Goal: Task Accomplishment & Management: Manage account settings

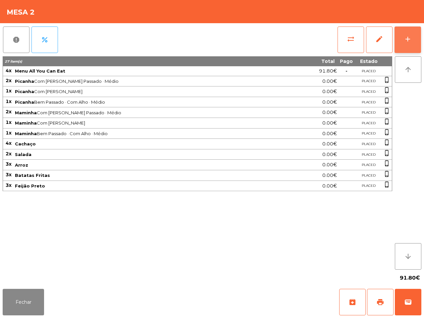
click at [403, 36] on button "add" at bounding box center [407, 39] width 26 height 26
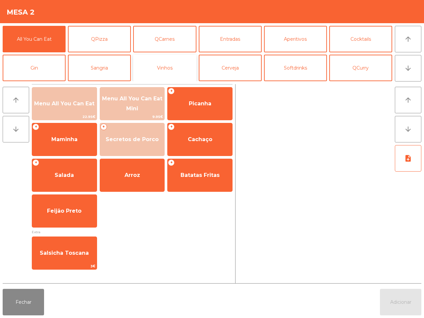
click at [162, 64] on button "Vinhos" at bounding box center [164, 68] width 63 height 26
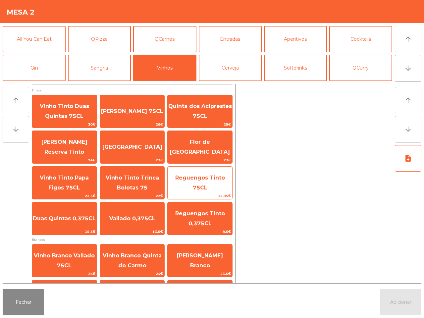
click at [191, 184] on span "Reguengos Tinto 75CL" at bounding box center [199, 183] width 65 height 28
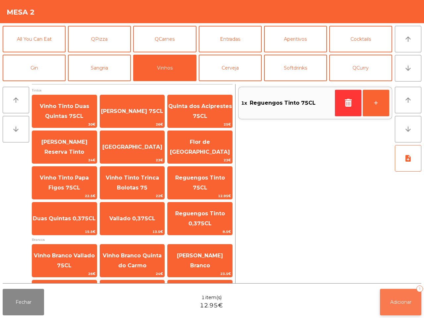
click at [386, 300] on button "Adicionar 1" at bounding box center [400, 302] width 41 height 26
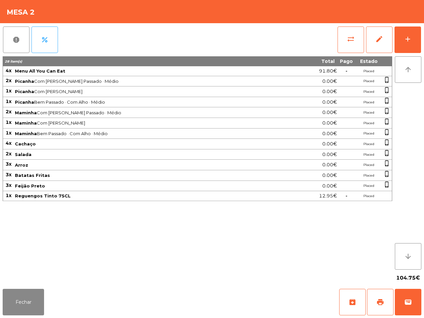
drag, startPoint x: 48, startPoint y: 308, endPoint x: 56, endPoint y: 305, distance: 8.2
click at [51, 311] on div "Fechar archive print wallet" at bounding box center [212, 302] width 424 height 32
drag, startPoint x: 20, startPoint y: 303, endPoint x: 24, endPoint y: 303, distance: 3.6
click at [22, 304] on button "Fechar" at bounding box center [23, 302] width 41 height 26
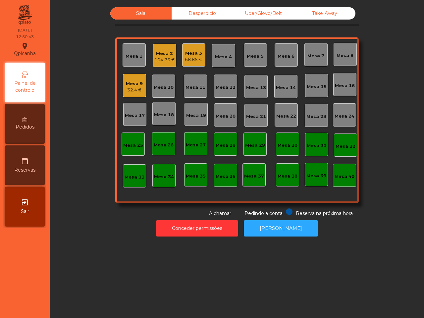
click at [190, 55] on div "Mesa 3" at bounding box center [194, 53] width 18 height 7
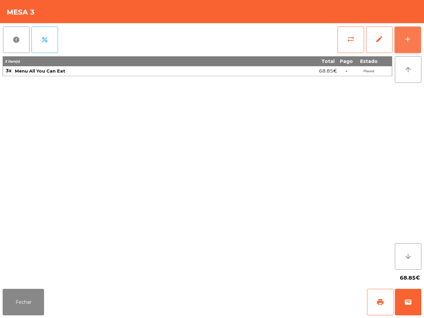
click at [404, 30] on button "add" at bounding box center [407, 39] width 26 height 26
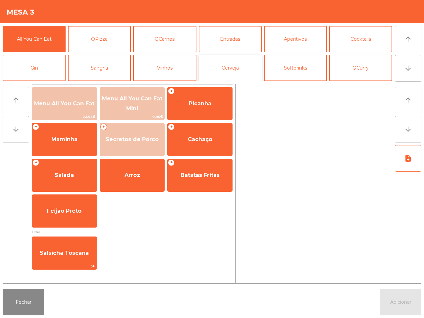
click at [239, 69] on button "Cerveja" at bounding box center [230, 68] width 63 height 26
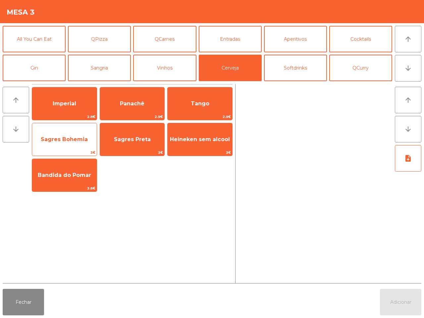
click at [81, 140] on span "Sagres Bohemia" at bounding box center [64, 139] width 47 height 6
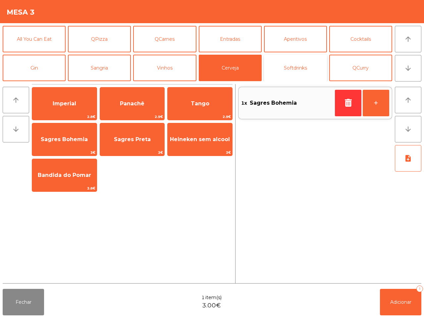
click at [294, 62] on button "Softdrinks" at bounding box center [295, 68] width 63 height 26
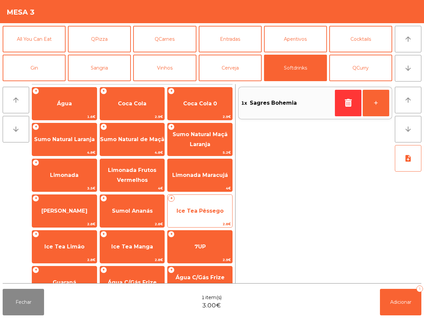
click at [204, 214] on span "Ice Tea Pêssego" at bounding box center [199, 211] width 65 height 18
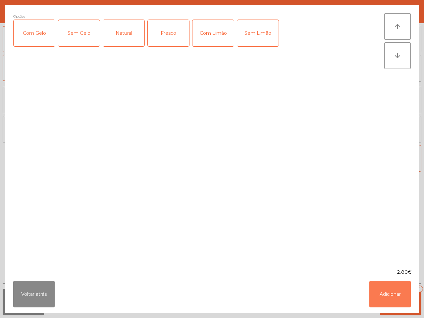
drag, startPoint x: 396, startPoint y: 291, endPoint x: 394, endPoint y: 254, distance: 37.4
click at [396, 291] on button "Adicionar" at bounding box center [389, 294] width 41 height 26
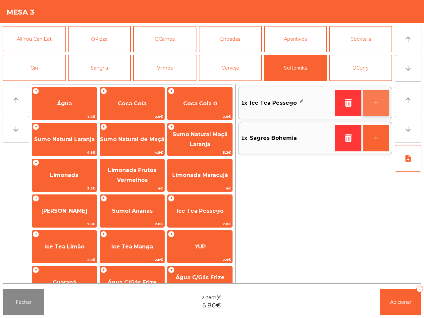
click at [381, 100] on button "+" at bounding box center [375, 103] width 26 height 26
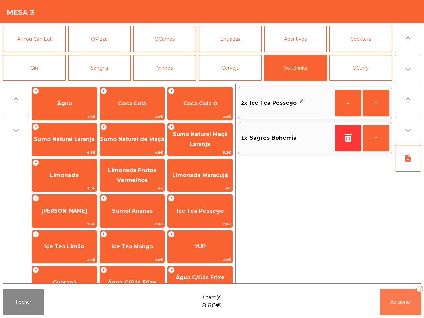
click at [396, 307] on button "Adicionar 3" at bounding box center [400, 302] width 41 height 26
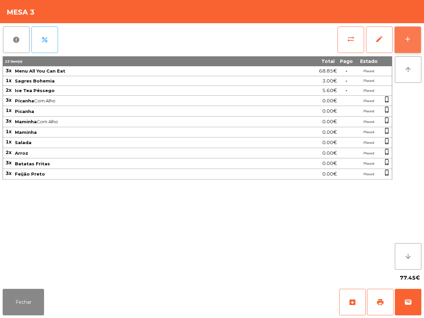
click at [401, 37] on button "add" at bounding box center [407, 39] width 26 height 26
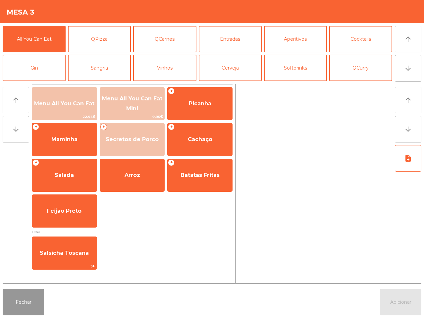
drag, startPoint x: 20, startPoint y: 300, endPoint x: 20, endPoint y: 293, distance: 6.6
click at [22, 300] on button "Fechar" at bounding box center [23, 302] width 41 height 26
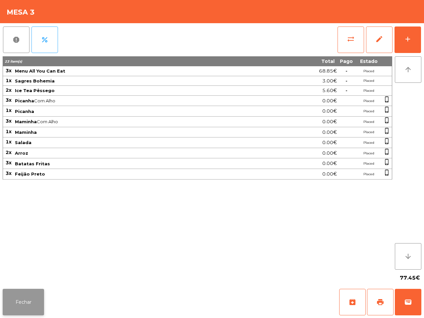
click at [27, 297] on button "Fechar" at bounding box center [23, 302] width 41 height 26
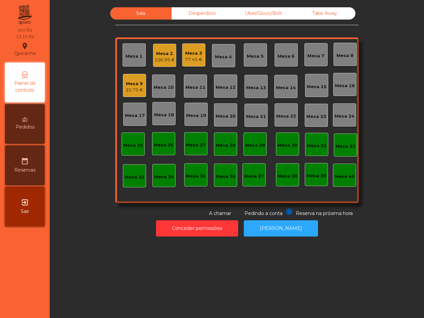
click at [161, 113] on div "Mesa 18" at bounding box center [164, 115] width 20 height 7
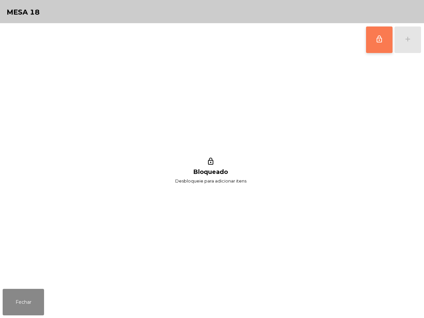
click at [380, 42] on span "lock_outline" at bounding box center [379, 39] width 8 height 8
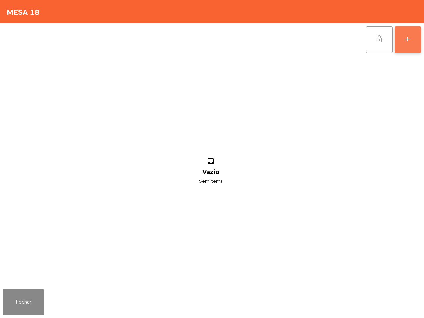
click at [405, 39] on div "add" at bounding box center [408, 39] width 8 height 8
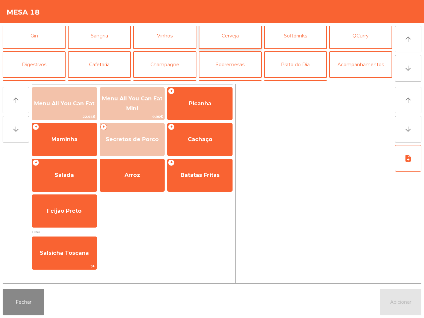
scroll to position [41, 0]
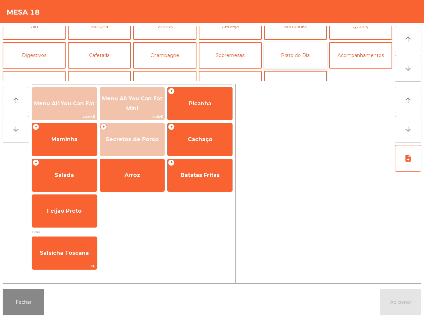
click at [297, 55] on button "Prato do Dia" at bounding box center [295, 55] width 63 height 26
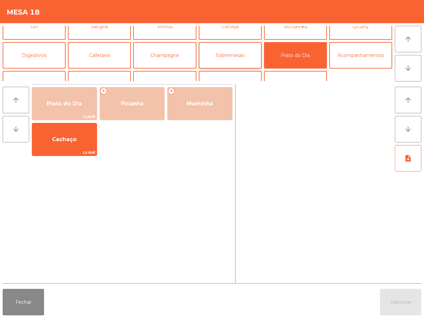
scroll to position [0, 0]
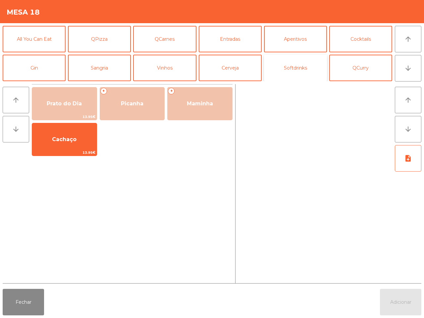
click at [282, 65] on button "Softdrinks" at bounding box center [295, 68] width 63 height 26
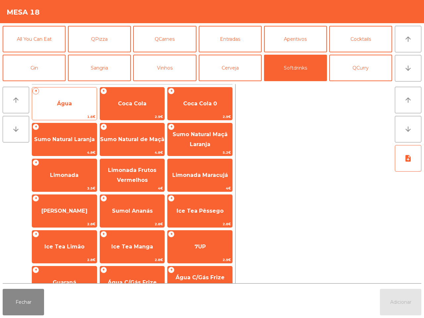
click at [69, 97] on span "Água" at bounding box center [64, 104] width 65 height 18
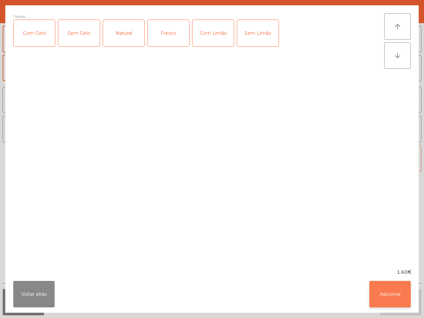
click at [385, 294] on button "Adicionar" at bounding box center [389, 294] width 41 height 26
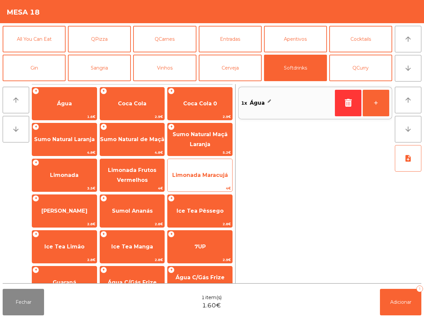
click at [191, 175] on span "Limonada Maracujá" at bounding box center [200, 175] width 56 height 6
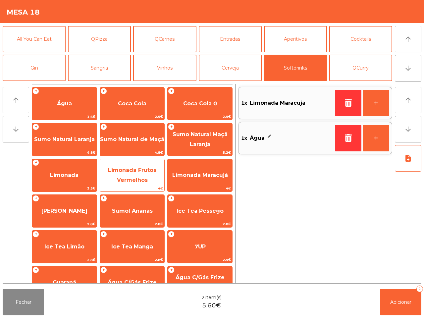
click at [147, 176] on span "Limonada Frutos Vermelhos" at bounding box center [132, 175] width 65 height 28
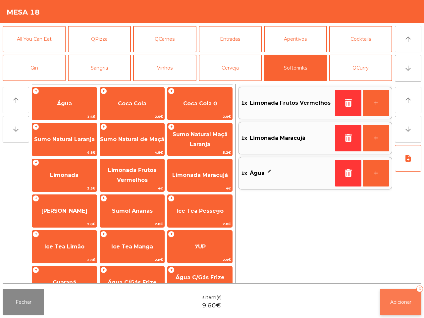
click at [407, 300] on span "Adicionar" at bounding box center [400, 302] width 21 height 6
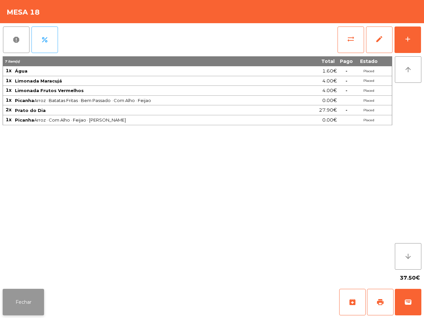
click at [1, 307] on div "Fechar archive print wallet" at bounding box center [212, 302] width 424 height 32
drag, startPoint x: 17, startPoint y: 300, endPoint x: 22, endPoint y: 295, distance: 7.1
click at [20, 302] on button "Fechar" at bounding box center [23, 302] width 41 height 26
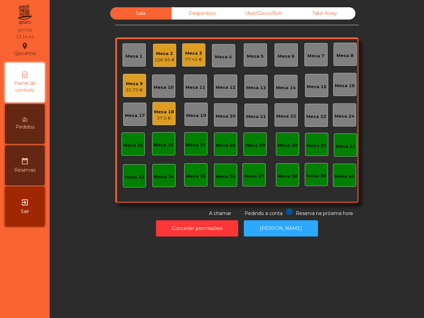
click at [284, 86] on div "Mesa 14" at bounding box center [286, 87] width 20 height 7
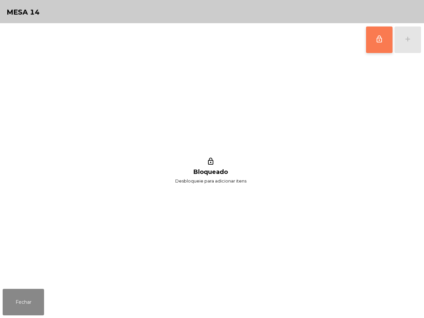
click at [383, 38] on button "lock_outline" at bounding box center [379, 39] width 26 height 26
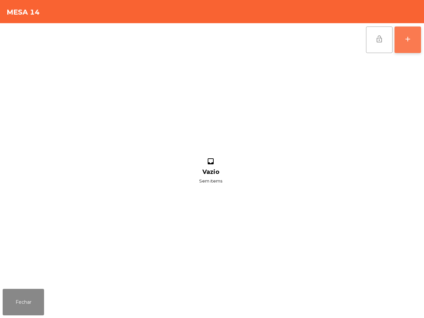
click at [403, 38] on button "add" at bounding box center [407, 39] width 26 height 26
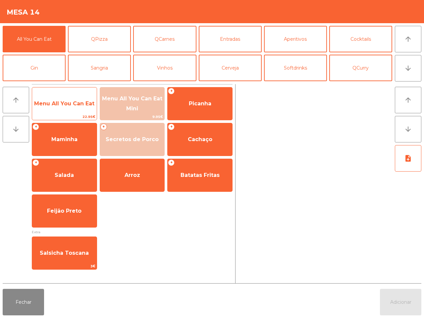
click at [76, 100] on span "Menu All You Can Eat" at bounding box center [64, 103] width 60 height 6
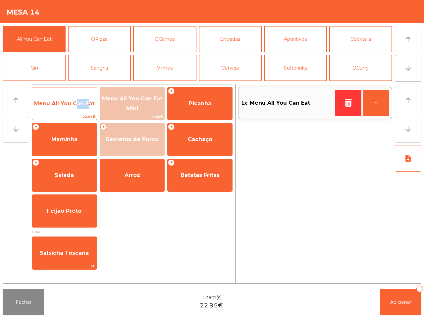
click at [75, 100] on span "Menu All You Can Eat" at bounding box center [64, 103] width 60 height 6
click at [74, 99] on span "Menu All You Can Eat" at bounding box center [64, 104] width 65 height 18
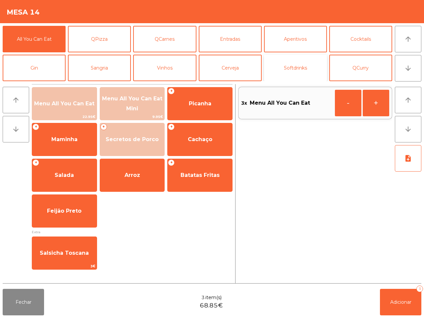
click at [279, 68] on button "Softdrinks" at bounding box center [295, 68] width 63 height 26
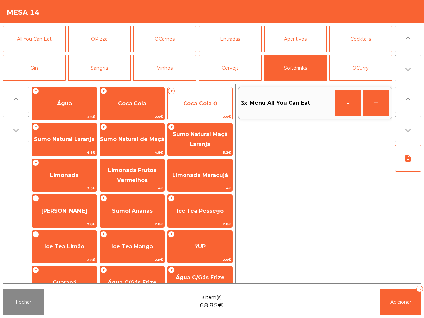
click at [201, 94] on div "+ Coca Cola 0 2.9€" at bounding box center [199, 103] width 65 height 33
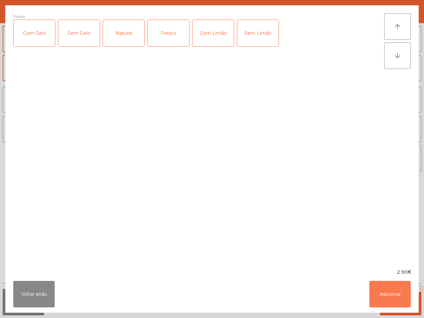
drag, startPoint x: 391, startPoint y: 287, endPoint x: 383, endPoint y: 248, distance: 40.0
click at [391, 286] on button "Adicionar" at bounding box center [389, 294] width 41 height 26
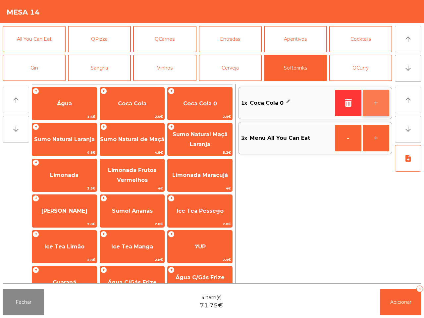
click at [369, 100] on button "+" at bounding box center [375, 103] width 26 height 26
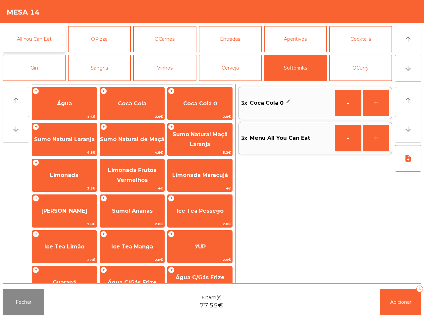
click at [25, 36] on button "All You Can Eat" at bounding box center [34, 39] width 63 height 26
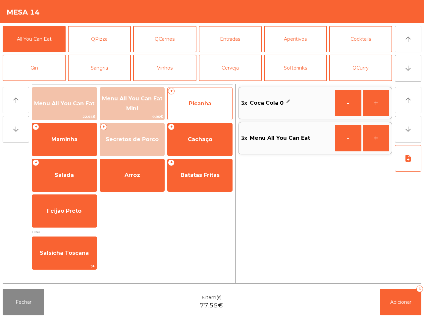
click at [178, 108] on span "Picanha" at bounding box center [199, 104] width 65 height 18
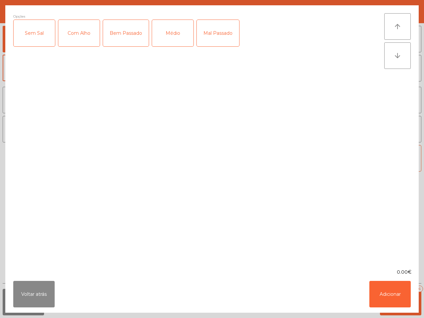
click at [73, 29] on div "Com Alho" at bounding box center [78, 33] width 41 height 26
drag, startPoint x: 167, startPoint y: 35, endPoint x: 185, endPoint y: 43, distance: 19.2
click at [168, 35] on div "Médio" at bounding box center [172, 33] width 41 height 26
drag, startPoint x: 380, startPoint y: 290, endPoint x: 355, endPoint y: 287, distance: 24.7
click at [379, 290] on button "Adicionar" at bounding box center [389, 294] width 41 height 26
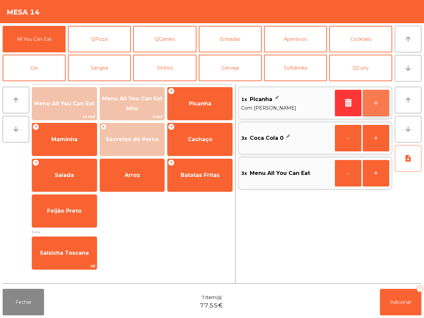
click at [375, 104] on button "+" at bounding box center [375, 103] width 26 height 26
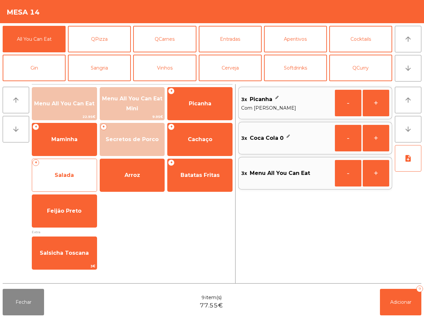
click at [83, 169] on span "Salada" at bounding box center [64, 175] width 65 height 18
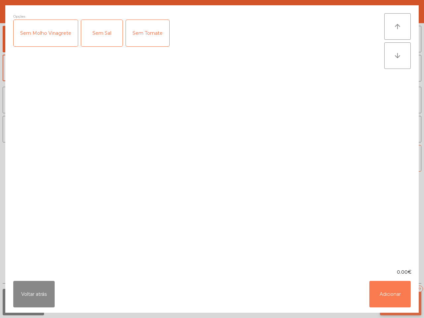
click at [407, 304] on button "Adicionar" at bounding box center [389, 294] width 41 height 26
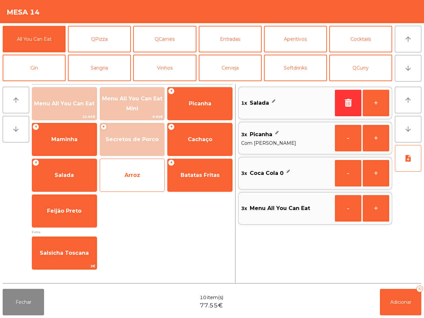
click at [151, 177] on span "Arroz" at bounding box center [132, 175] width 65 height 18
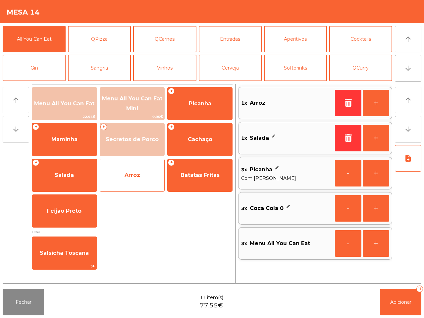
click at [151, 177] on span "Arroz" at bounding box center [132, 175] width 65 height 18
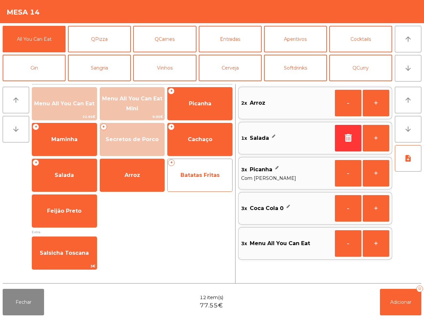
click at [186, 176] on span "Batatas Fritas" at bounding box center [199, 175] width 39 height 6
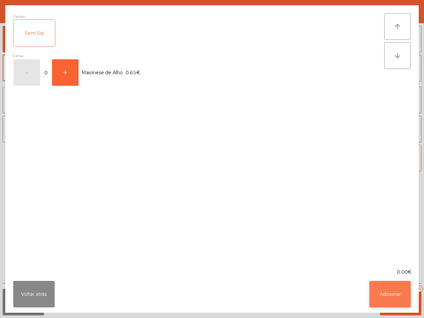
click at [379, 285] on button "Adicionar" at bounding box center [389, 294] width 41 height 26
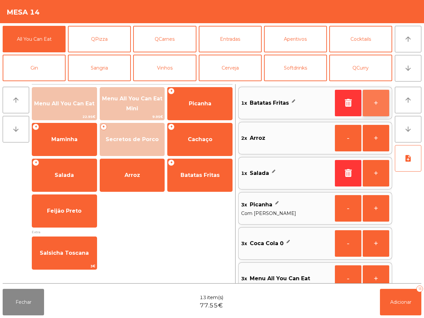
click at [372, 98] on button "+" at bounding box center [375, 103] width 26 height 26
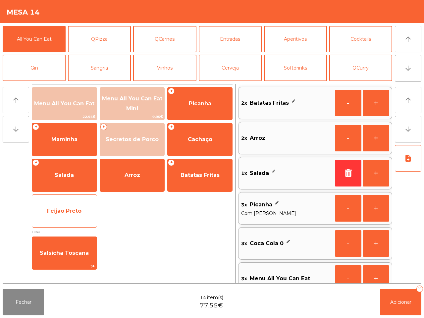
scroll to position [2, 0]
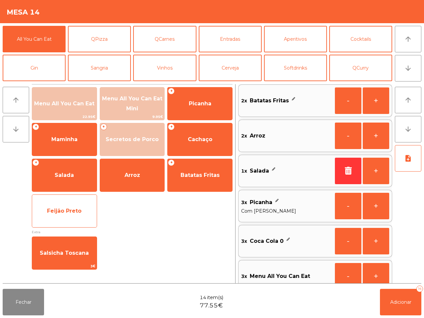
click at [50, 209] on span "Feijão Preto" at bounding box center [64, 211] width 34 height 6
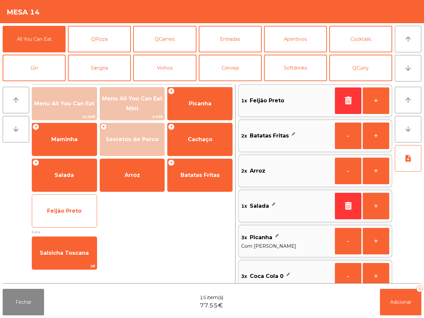
click at [50, 209] on span "Feijão Preto" at bounding box center [64, 211] width 34 height 6
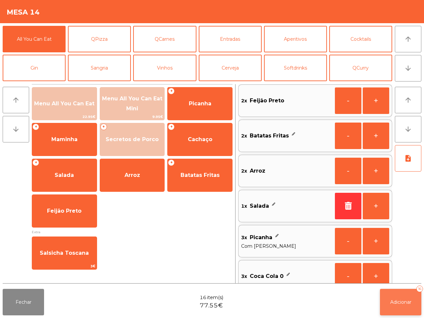
click at [404, 303] on span "Adicionar" at bounding box center [400, 302] width 21 height 6
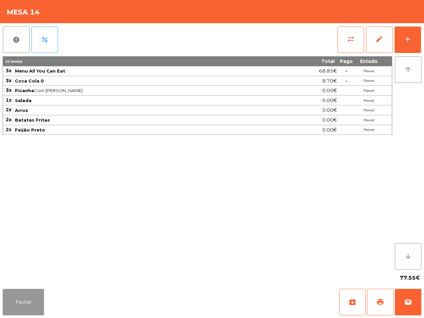
drag, startPoint x: 14, startPoint y: 307, endPoint x: 25, endPoint y: 305, distance: 11.4
click at [15, 307] on button "Fechar" at bounding box center [23, 302] width 41 height 26
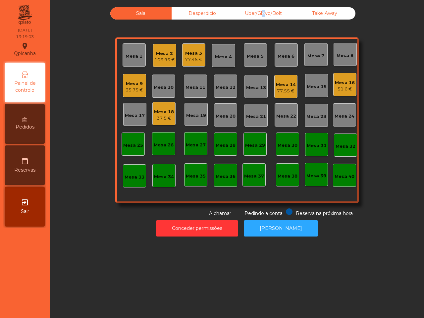
click at [258, 10] on div "Uber/Glovo/Bolt" at bounding box center [263, 13] width 61 height 12
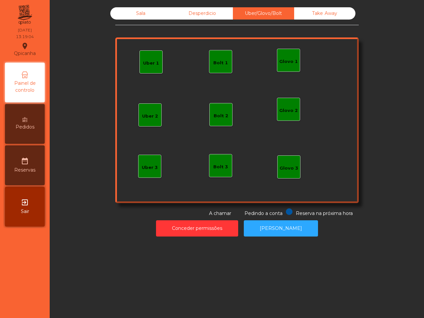
click at [149, 55] on div "Uber 1" at bounding box center [150, 61] width 23 height 23
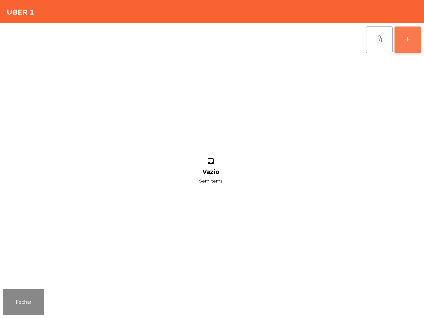
click at [406, 40] on div "add" at bounding box center [408, 39] width 8 height 8
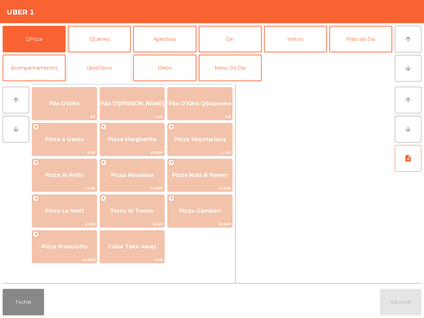
click at [106, 69] on button "Uber/Glovo" at bounding box center [99, 68] width 63 height 26
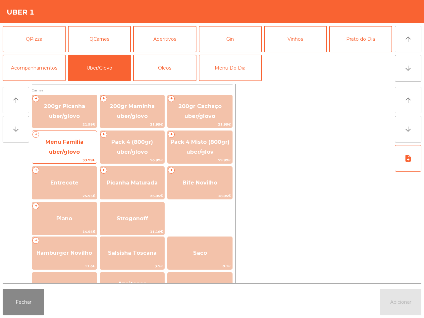
click at [69, 149] on span "Menu Familia uber/glovo" at bounding box center [64, 147] width 38 height 16
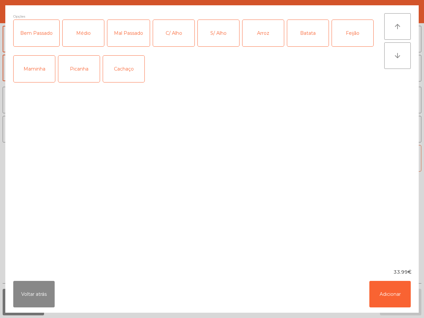
click at [77, 70] on div "Picanha" at bounding box center [78, 69] width 41 height 26
click at [87, 32] on div "Médio" at bounding box center [83, 33] width 41 height 26
click at [267, 38] on div "Arroz" at bounding box center [262, 33] width 41 height 26
click at [300, 37] on div "Batata" at bounding box center [307, 33] width 41 height 26
click at [335, 32] on div "Feijão" at bounding box center [352, 33] width 41 height 26
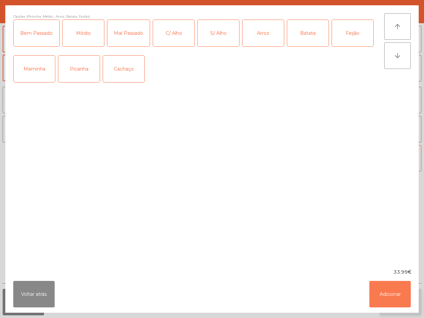
drag, startPoint x: 398, startPoint y: 294, endPoint x: 383, endPoint y: 295, distance: 14.2
click at [398, 295] on button "Adicionar" at bounding box center [389, 294] width 41 height 26
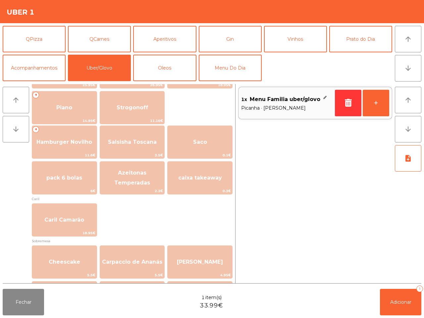
scroll to position [88, 0]
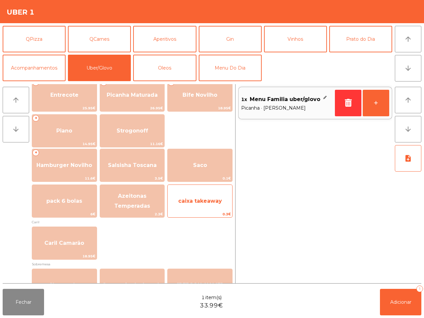
click at [182, 204] on span "caixa takeaway" at bounding box center [200, 201] width 44 height 6
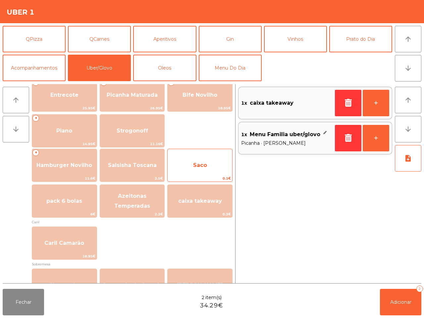
click at [197, 171] on span "Saco" at bounding box center [199, 165] width 65 height 18
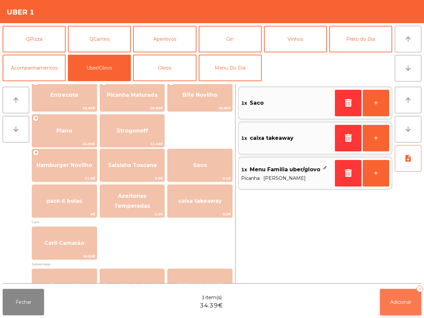
click at [401, 300] on span "Adicionar" at bounding box center [400, 302] width 21 height 6
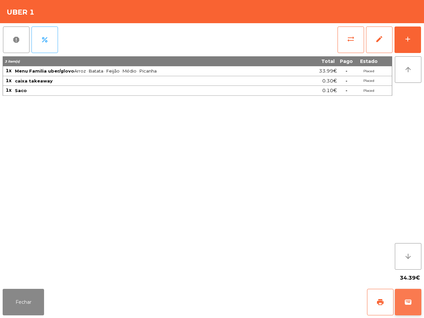
click at [405, 299] on span "wallet" at bounding box center [408, 302] width 8 height 8
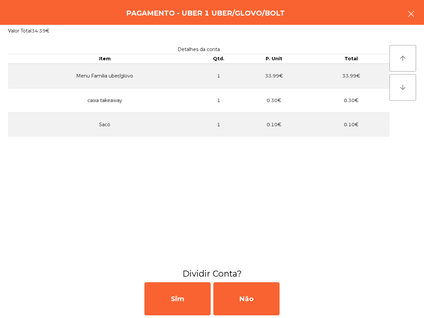
click at [411, 16] on icon "button" at bounding box center [411, 14] width 8 height 8
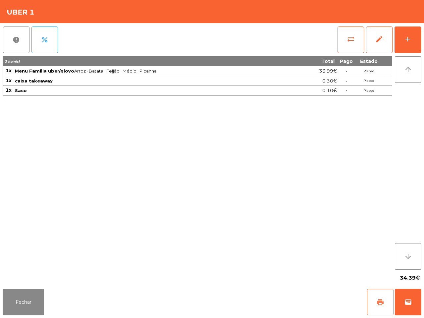
click at [376, 303] on button "print" at bounding box center [380, 302] width 26 height 26
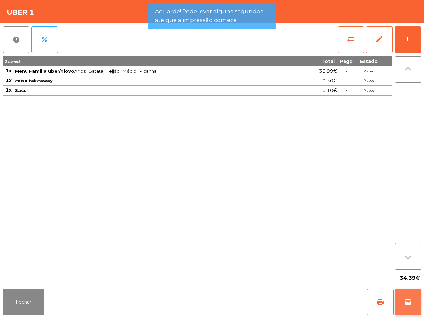
click at [409, 302] on span "wallet" at bounding box center [408, 302] width 8 height 8
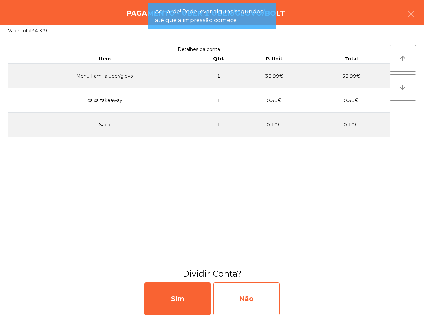
click at [260, 302] on div "Não" at bounding box center [246, 298] width 66 height 33
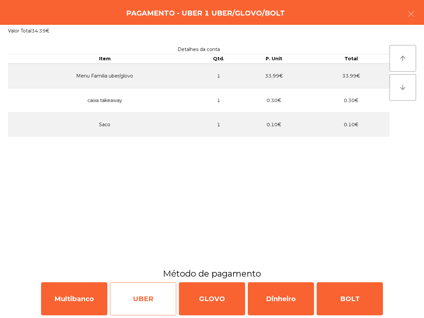
click at [142, 303] on div "UBER" at bounding box center [143, 298] width 66 height 33
select select "**"
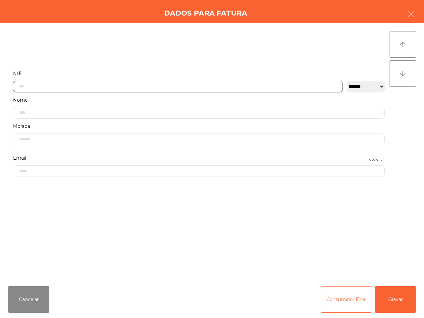
click at [86, 83] on input "text" at bounding box center [178, 87] width 330 height 12
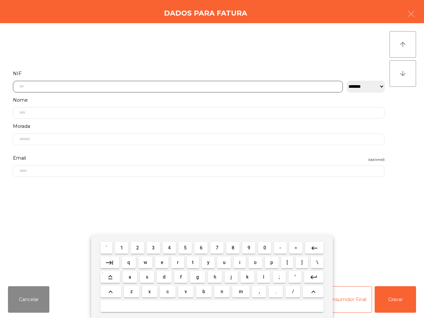
scroll to position [37, 0]
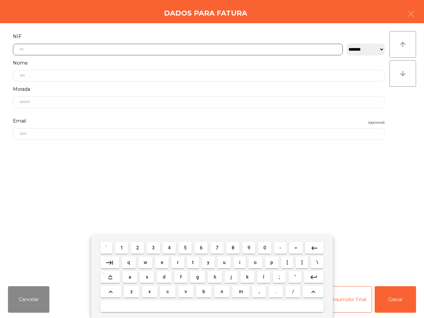
drag, startPoint x: 139, startPoint y: 250, endPoint x: 151, endPoint y: 246, distance: 12.4
click at [139, 249] on span "2" at bounding box center [137, 247] width 3 height 5
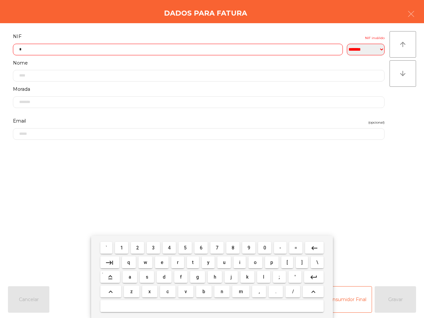
drag, startPoint x: 264, startPoint y: 250, endPoint x: 252, endPoint y: 252, distance: 12.0
click at [262, 250] on button "0" at bounding box center [264, 248] width 13 height 12
click at [249, 249] on span "9" at bounding box center [248, 247] width 3 height 5
click at [219, 248] on button "7" at bounding box center [216, 248] width 13 height 12
click at [260, 247] on button "0" at bounding box center [264, 248] width 13 height 12
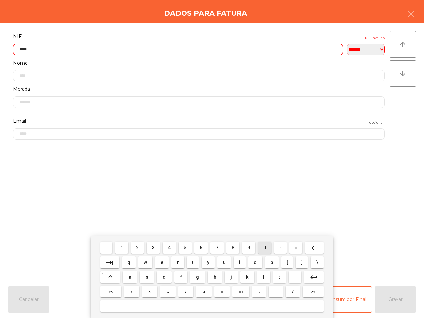
drag, startPoint x: 260, startPoint y: 246, endPoint x: 254, endPoint y: 246, distance: 6.3
click at [261, 247] on button "0" at bounding box center [264, 248] width 13 height 12
click at [186, 247] on span "5" at bounding box center [185, 247] width 3 height 5
click at [264, 248] on span "0" at bounding box center [264, 247] width 3 height 5
drag, startPoint x: 185, startPoint y: 245, endPoint x: 189, endPoint y: 246, distance: 3.4
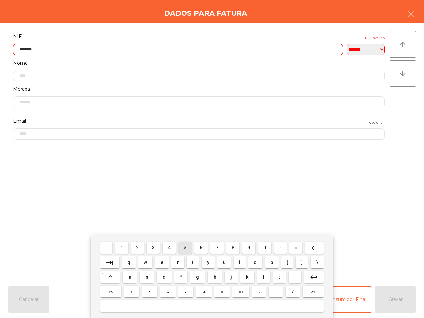
click at [187, 246] on button "5" at bounding box center [184, 248] width 13 height 12
type input "*********"
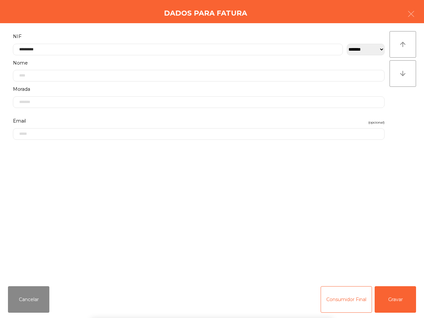
click at [387, 297] on div "` 1 2 3 4 5 6 7 8 9 0 - = keyboard_backspace keyboard_tab q w e r t y u i o p […" at bounding box center [212, 277] width 424 height 82
click at [389, 298] on button "Gravar" at bounding box center [394, 299] width 41 height 26
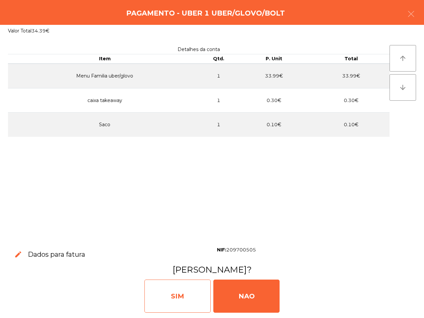
click at [200, 291] on div "SIM" at bounding box center [177, 295] width 66 height 33
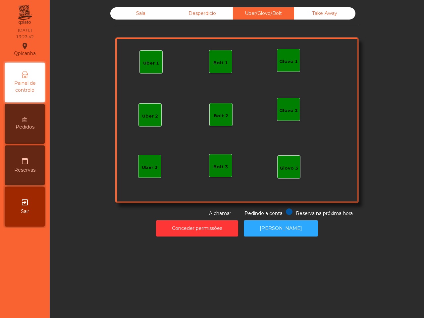
drag, startPoint x: 249, startPoint y: 261, endPoint x: 217, endPoint y: 199, distance: 69.3
click at [248, 244] on div "Sala Desperdicio Uber/Glovo/Bolt Take Away Uber 1 Glovo 1 Uber 2 Uber 3 Glovo 2…" at bounding box center [237, 159] width 374 height 318
click at [135, 10] on div "Sala" at bounding box center [140, 13] width 61 height 12
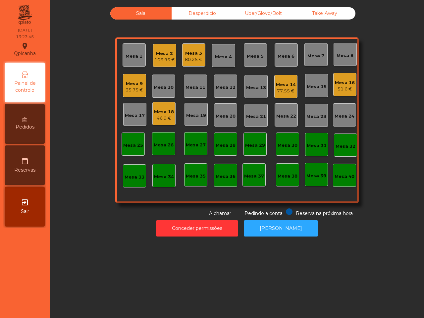
click at [317, 14] on div "Take Away" at bounding box center [324, 13] width 61 height 12
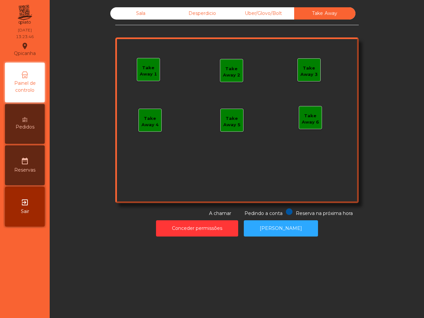
click at [147, 70] on div "Take Away 1" at bounding box center [148, 71] width 23 height 13
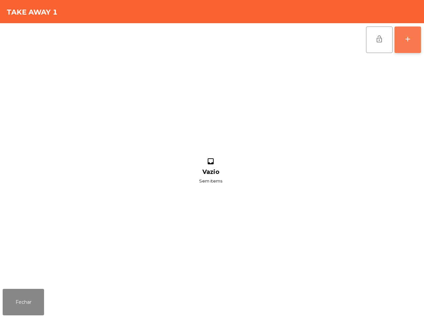
click at [406, 37] on div "add" at bounding box center [408, 39] width 8 height 8
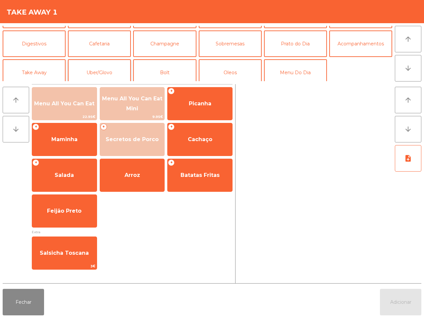
scroll to position [57, 0]
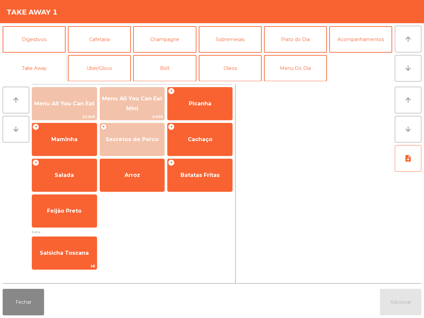
click at [32, 62] on button "Take Away" at bounding box center [34, 68] width 63 height 26
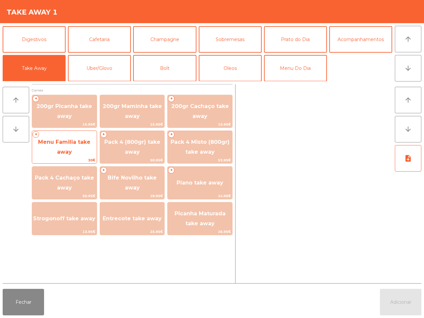
click at [75, 148] on span "Menu Familia take away" at bounding box center [64, 147] width 65 height 28
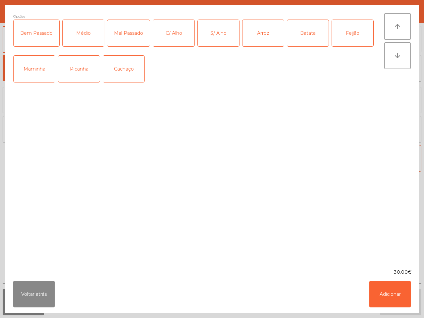
click at [75, 72] on div "Picanha" at bounding box center [78, 69] width 41 height 26
click at [85, 34] on div "Médio" at bounding box center [83, 33] width 41 height 26
click at [40, 35] on div "Bem Passado" at bounding box center [37, 33] width 46 height 26
click at [156, 32] on div "C/ Alho" at bounding box center [173, 33] width 41 height 26
click at [254, 33] on div "Arroz" at bounding box center [262, 33] width 41 height 26
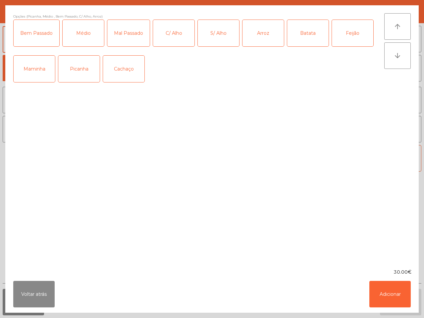
drag, startPoint x: 305, startPoint y: 32, endPoint x: 320, endPoint y: 31, distance: 15.9
click at [306, 32] on div "Batata" at bounding box center [307, 33] width 41 height 26
click at [348, 31] on div "Feijão" at bounding box center [352, 33] width 41 height 26
drag, startPoint x: 393, startPoint y: 292, endPoint x: 388, endPoint y: 291, distance: 5.3
click at [393, 292] on button "Adicionar" at bounding box center [389, 294] width 41 height 26
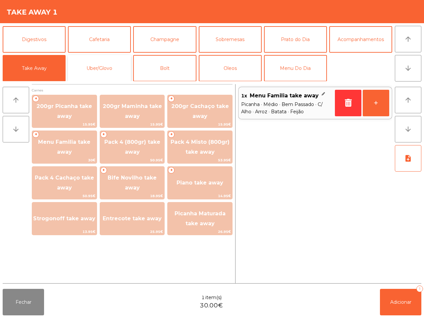
click at [100, 69] on button "Uber/Glovo" at bounding box center [99, 68] width 63 height 26
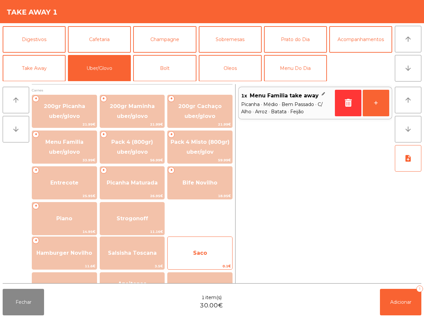
click at [203, 245] on div "Saco 0.1€" at bounding box center [199, 252] width 65 height 33
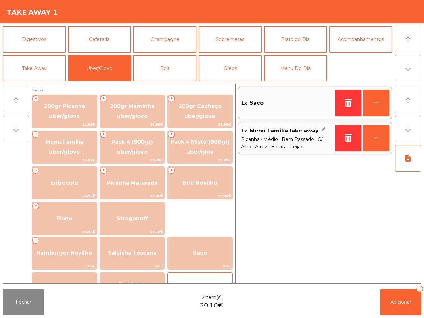
click at [214, 279] on div "caixa takeaway 0.3€" at bounding box center [199, 288] width 65 height 33
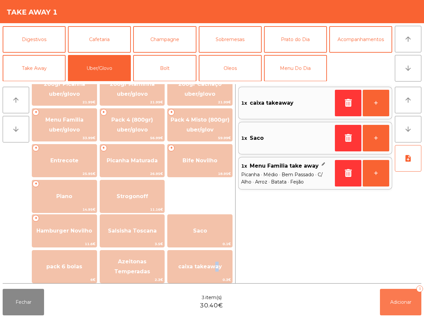
click at [393, 308] on button "Adicionar 3" at bounding box center [400, 302] width 41 height 26
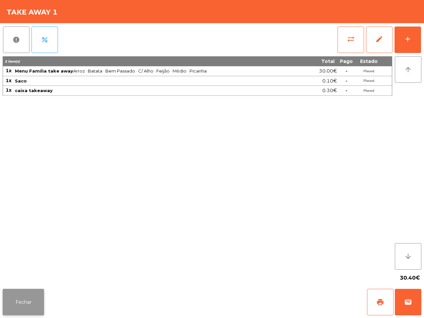
click at [17, 302] on button "Fechar" at bounding box center [23, 302] width 41 height 26
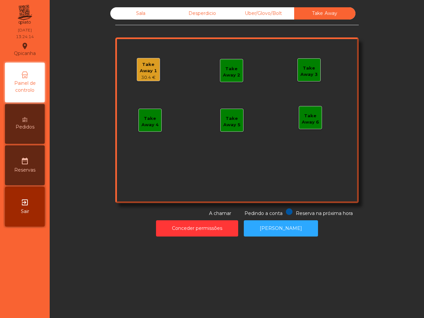
click at [145, 61] on div "Take Away 1 30.4 €" at bounding box center [148, 70] width 23 height 22
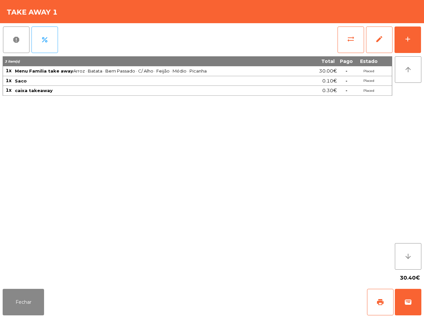
drag, startPoint x: 135, startPoint y: 124, endPoint x: 109, endPoint y: 107, distance: 30.8
click at [134, 123] on div "3 item(s) Total Pago Estado 1x Menu Familia take away [PERSON_NAME] · Bem Passa…" at bounding box center [197, 162] width 389 height 213
click at [24, 299] on button "Fechar" at bounding box center [23, 302] width 41 height 26
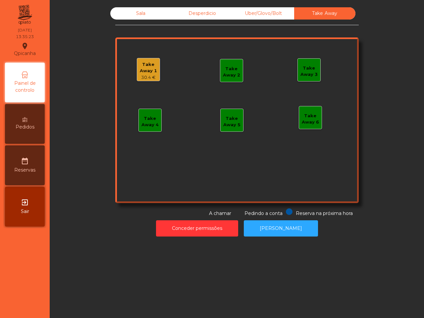
click at [136, 13] on div "Sala" at bounding box center [140, 13] width 61 height 12
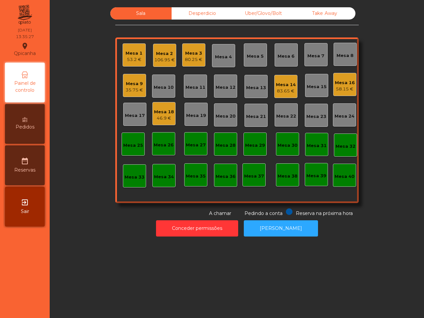
click at [279, 85] on div "Mesa 14" at bounding box center [286, 84] width 20 height 7
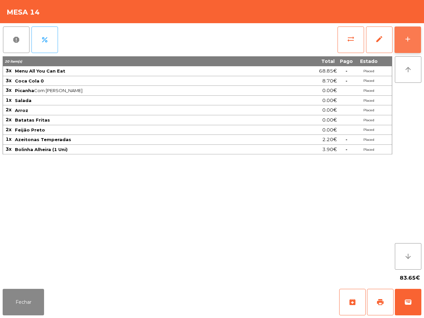
click at [403, 39] on button "add" at bounding box center [407, 39] width 26 height 26
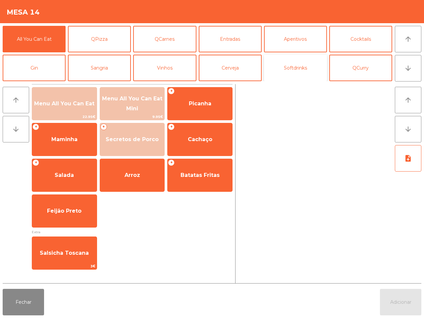
click at [292, 67] on button "Softdrinks" at bounding box center [295, 68] width 63 height 26
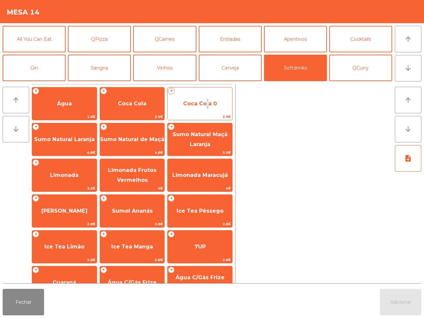
click at [206, 98] on span "Coca Cola 0" at bounding box center [199, 104] width 65 height 18
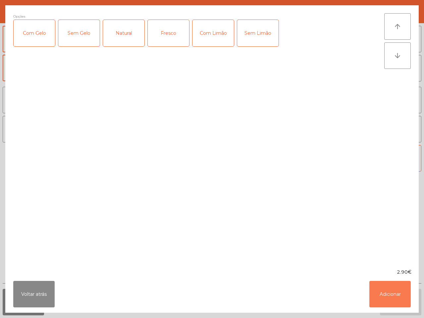
drag, startPoint x: 391, startPoint y: 287, endPoint x: 387, endPoint y: 243, distance: 43.5
click at [391, 285] on button "Adicionar" at bounding box center [389, 294] width 41 height 26
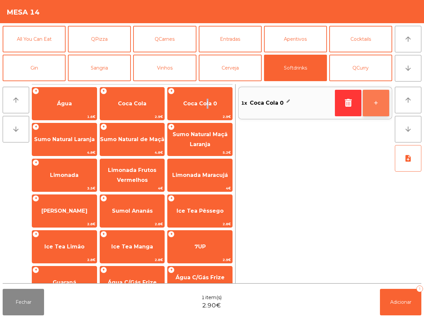
click at [371, 102] on button "+" at bounding box center [375, 103] width 26 height 26
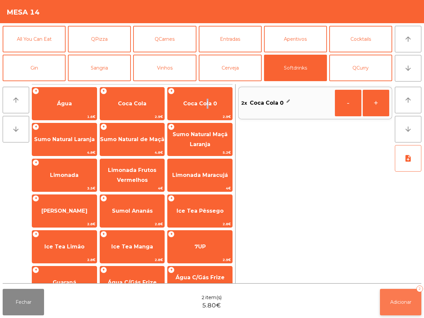
click at [393, 289] on button "Adicionar 2" at bounding box center [400, 302] width 41 height 26
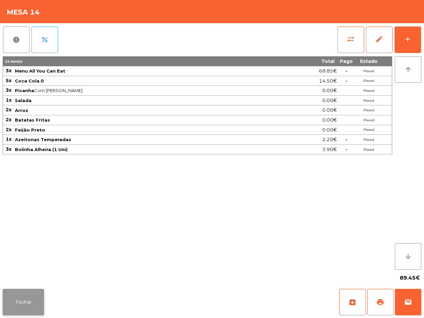
click at [0, 294] on app-table-orders "Mesa 14 report percent sync_alt edit add 22 item(s) Total Pago Estado 3x Menu A…" at bounding box center [212, 159] width 424 height 318
drag, startPoint x: 18, startPoint y: 302, endPoint x: 22, endPoint y: 297, distance: 6.0
click at [21, 301] on button "Fechar" at bounding box center [23, 302] width 41 height 26
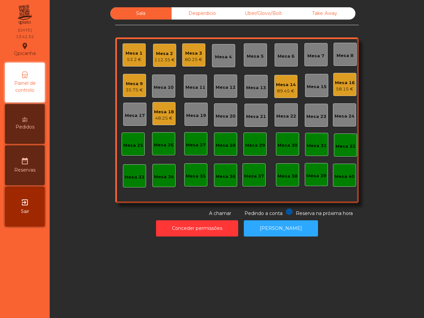
click at [267, 14] on div "Uber/Glovo/Bolt" at bounding box center [263, 13] width 61 height 12
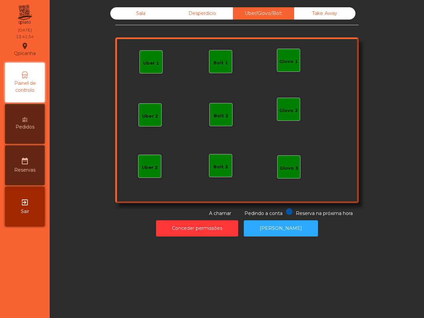
click at [218, 62] on div "Bolt 1" at bounding box center [220, 63] width 15 height 7
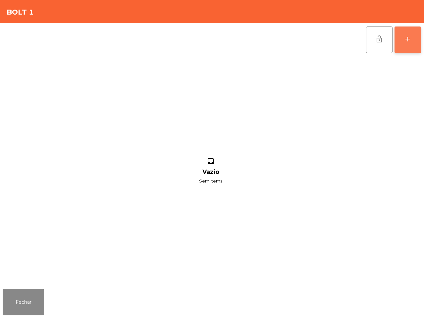
click at [401, 36] on button "add" at bounding box center [407, 39] width 26 height 26
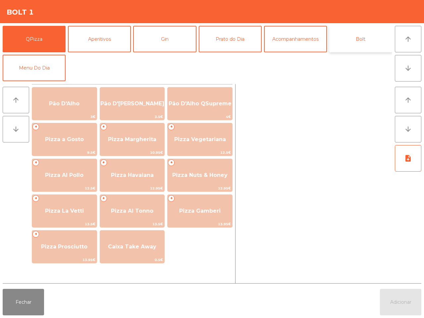
click at [364, 40] on button "Bolt" at bounding box center [360, 39] width 63 height 26
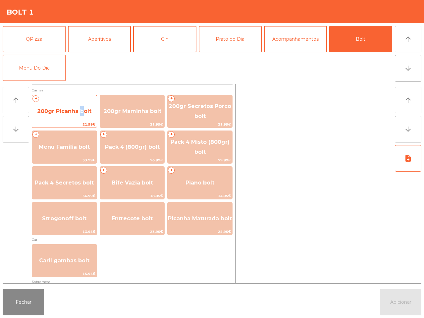
click at [80, 112] on span "200gr Picanha bolt" at bounding box center [64, 111] width 54 height 6
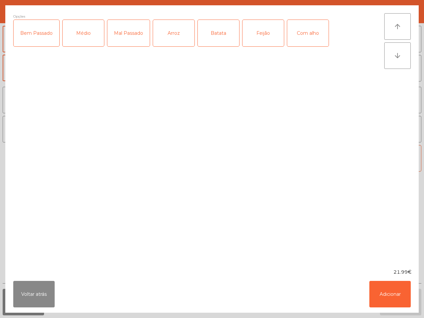
click at [91, 35] on div "Médio" at bounding box center [83, 33] width 41 height 26
click at [167, 38] on div "Arroz" at bounding box center [173, 33] width 41 height 26
click at [255, 38] on div "Feijão" at bounding box center [262, 33] width 41 height 26
click at [222, 38] on div "Batata" at bounding box center [218, 33] width 41 height 26
click at [397, 287] on button "Adicionar" at bounding box center [389, 294] width 41 height 26
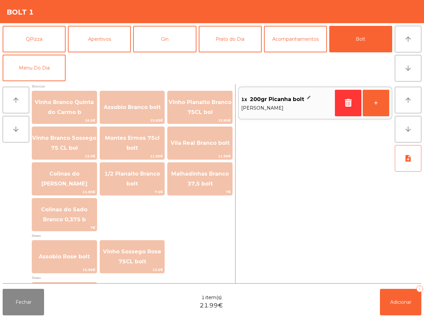
scroll to position [754, 0]
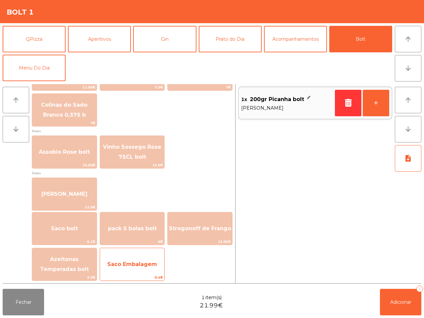
click at [153, 265] on span "Saco Embalagem" at bounding box center [132, 264] width 50 height 6
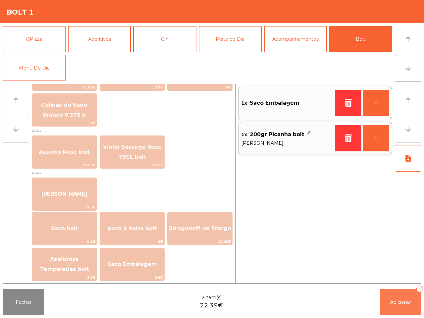
click at [414, 304] on button "Adicionar 2" at bounding box center [400, 302] width 41 height 26
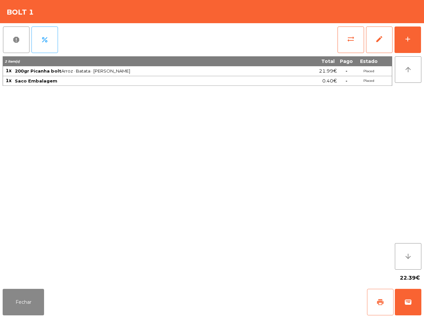
click at [381, 302] on span "print" at bounding box center [380, 302] width 8 height 8
click at [411, 301] on span "wallet" at bounding box center [408, 302] width 8 height 8
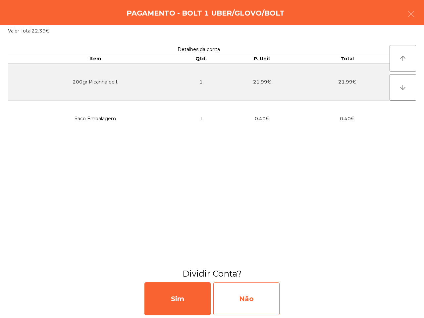
click at [266, 299] on div "Não" at bounding box center [246, 298] width 66 height 33
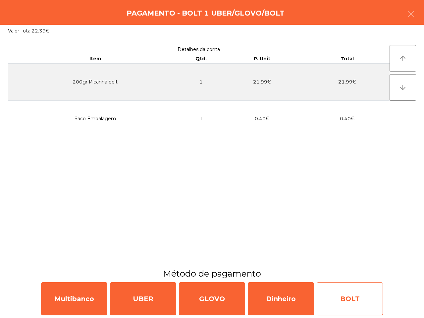
click at [350, 301] on div "BOLT" at bounding box center [349, 298] width 66 height 33
select select "**"
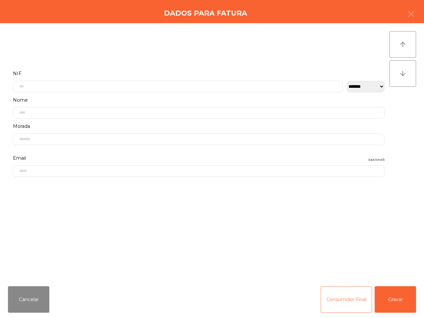
click at [337, 300] on button "Consumidor Final" at bounding box center [345, 299] width 51 height 26
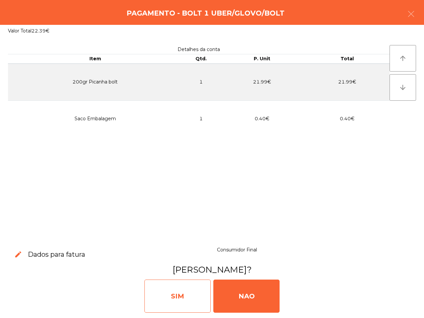
drag, startPoint x: 198, startPoint y: 294, endPoint x: 202, endPoint y: 293, distance: 4.4
click at [202, 294] on div "SIM" at bounding box center [177, 295] width 66 height 33
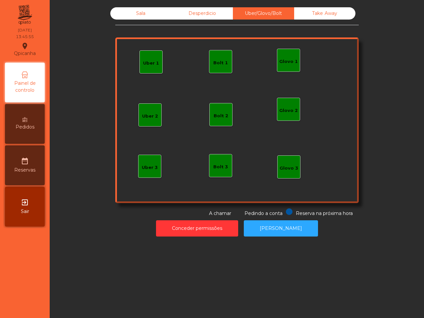
click at [319, 11] on div "Take Away" at bounding box center [324, 13] width 61 height 12
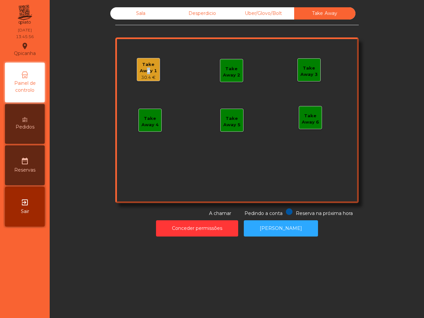
click at [143, 71] on div "Take Away 1" at bounding box center [148, 67] width 23 height 13
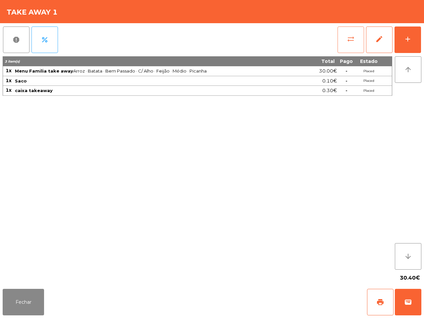
click at [354, 38] on span "sync_alt" at bounding box center [351, 39] width 8 height 8
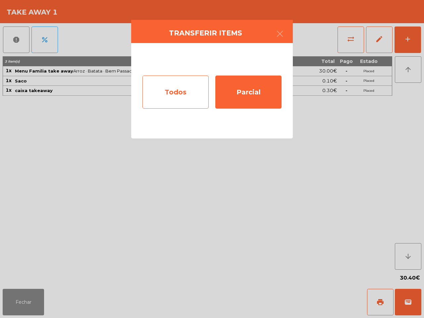
click at [175, 81] on div "Todos" at bounding box center [175, 91] width 66 height 33
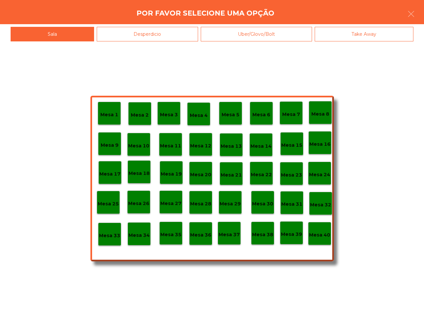
click at [323, 237] on p "Mesa 40" at bounding box center [319, 235] width 21 height 8
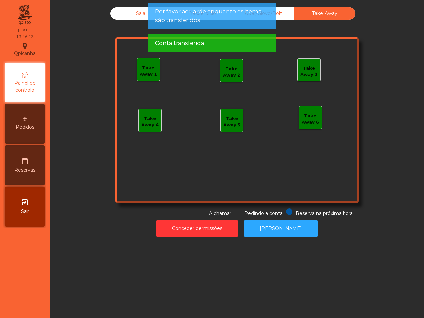
drag, startPoint x: 136, startPoint y: 14, endPoint x: 130, endPoint y: 11, distance: 7.3
click at [136, 14] on div "Sala" at bounding box center [140, 13] width 61 height 12
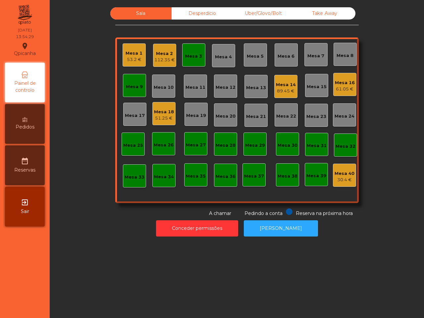
click at [258, 11] on div "Uber/Glovo/Bolt" at bounding box center [263, 13] width 61 height 12
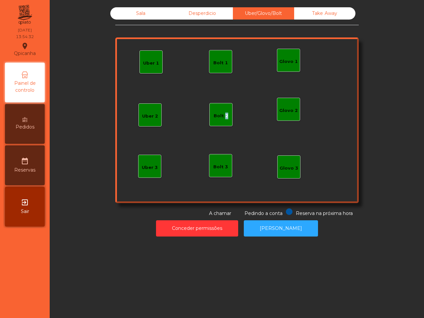
click at [221, 116] on div "Bolt 2" at bounding box center [221, 116] width 15 height 7
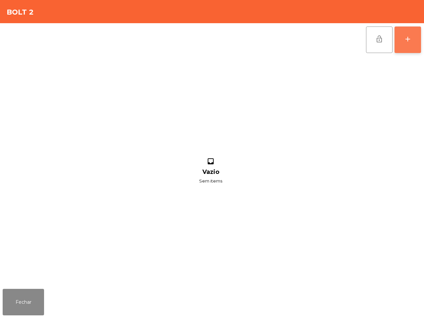
click at [402, 42] on button "add" at bounding box center [407, 39] width 26 height 26
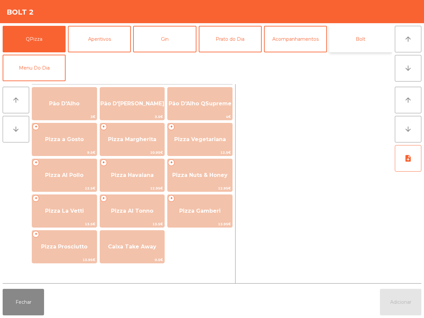
click at [364, 33] on button "Bolt" at bounding box center [360, 39] width 63 height 26
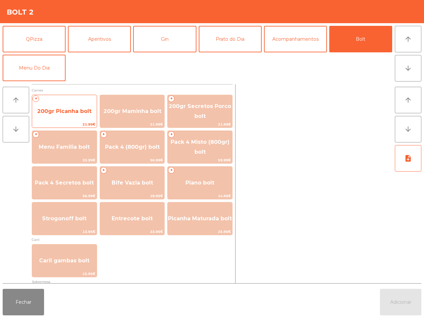
click at [81, 114] on span "200gr Picanha bolt" at bounding box center [64, 111] width 54 height 6
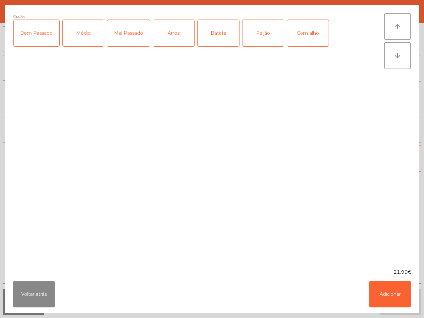
drag, startPoint x: 80, startPoint y: 32, endPoint x: 67, endPoint y: 33, distance: 13.6
click at [81, 32] on div "Médio" at bounding box center [83, 33] width 41 height 26
click at [41, 33] on div "Bem Passado" at bounding box center [37, 33] width 46 height 26
click at [171, 36] on div "Arroz" at bounding box center [173, 33] width 41 height 26
click at [219, 32] on div "Batata" at bounding box center [218, 33] width 41 height 26
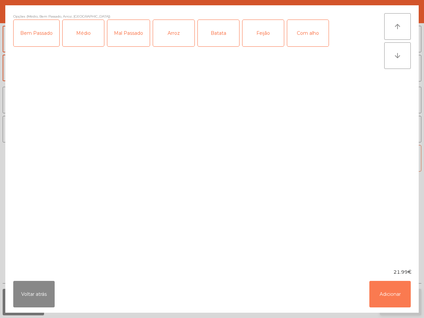
click at [386, 295] on button "Adicionar" at bounding box center [389, 294] width 41 height 26
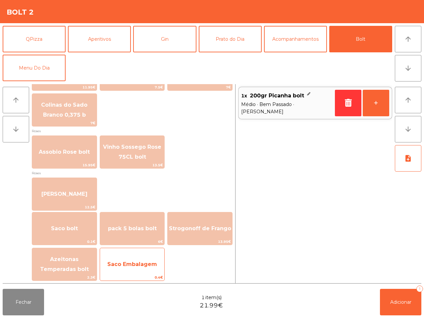
click at [151, 269] on span "Saco Embalagem" at bounding box center [132, 264] width 65 height 18
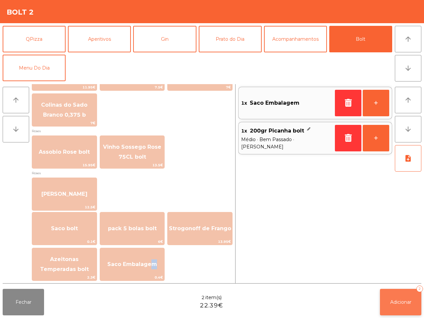
click at [388, 306] on button "Adicionar 2" at bounding box center [400, 302] width 41 height 26
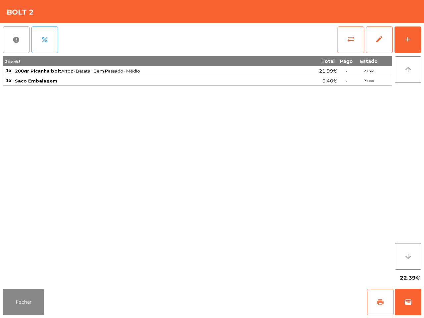
click at [376, 304] on button "print" at bounding box center [380, 302] width 26 height 26
click at [404, 300] on span "wallet" at bounding box center [408, 302] width 8 height 8
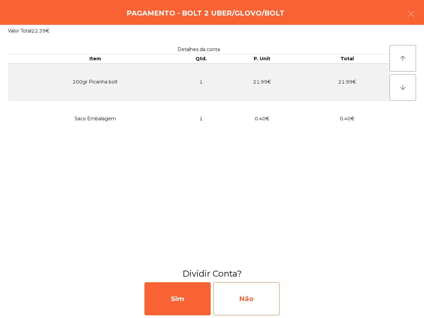
click at [263, 297] on div "Não" at bounding box center [246, 298] width 66 height 33
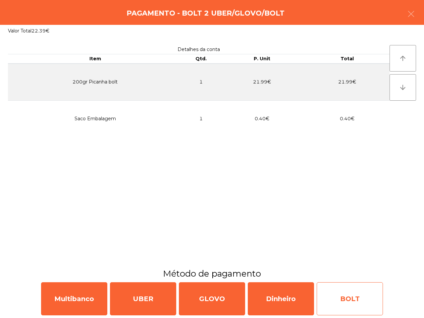
click at [353, 297] on div "BOLT" at bounding box center [349, 298] width 66 height 33
select select "**"
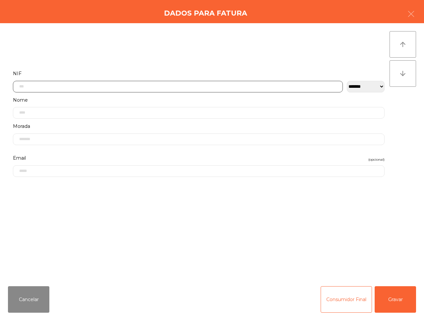
drag, startPoint x: 32, startPoint y: 85, endPoint x: 64, endPoint y: 90, distance: 32.2
click at [35, 85] on input "text" at bounding box center [178, 87] width 330 height 12
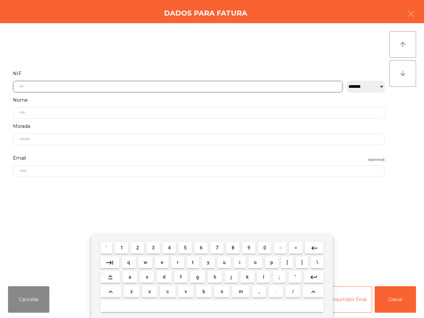
scroll to position [37, 0]
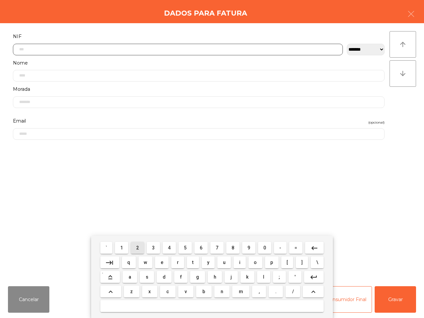
drag, startPoint x: 138, startPoint y: 247, endPoint x: 167, endPoint y: 252, distance: 28.8
click at [139, 247] on span "2" at bounding box center [137, 247] width 3 height 5
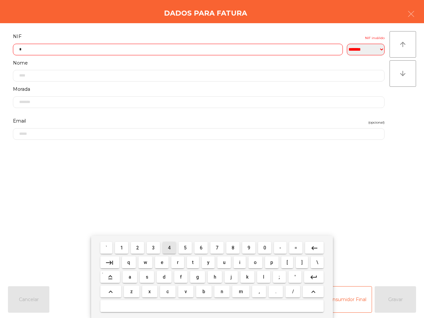
drag, startPoint x: 170, startPoint y: 249, endPoint x: 183, endPoint y: 249, distance: 13.2
click at [171, 249] on button "4" at bounding box center [169, 248] width 13 height 12
click at [261, 248] on button "0" at bounding box center [264, 248] width 13 height 12
click at [168, 245] on span "4" at bounding box center [169, 247] width 3 height 5
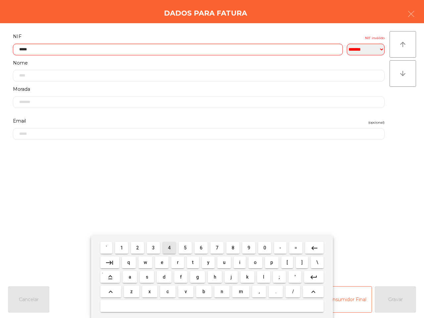
drag, startPoint x: 168, startPoint y: 244, endPoint x: 181, endPoint y: 245, distance: 12.9
click at [169, 245] on span "4" at bounding box center [169, 247] width 3 height 5
click at [121, 249] on button "1" at bounding box center [121, 248] width 13 height 12
click at [217, 246] on span "7" at bounding box center [216, 247] width 3 height 5
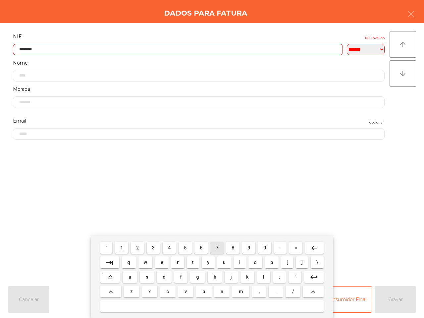
type input "*********"
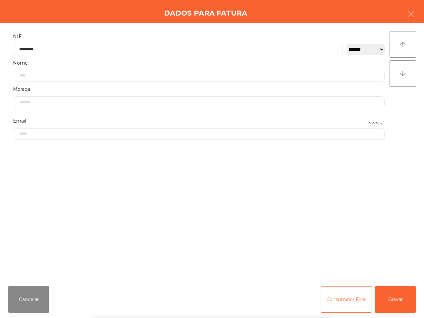
click at [400, 302] on div "` 1 2 3 4 5 6 7 8 9 0 - = keyboard_backspace keyboard_tab q w e r t y u i o p […" at bounding box center [212, 277] width 424 height 82
click at [400, 301] on button "Gravar" at bounding box center [394, 299] width 41 height 26
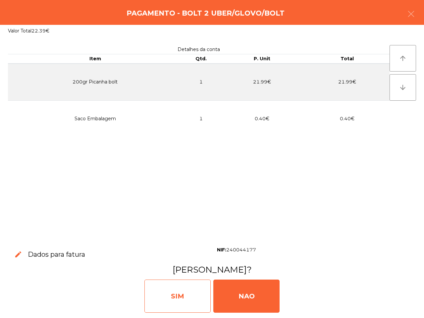
drag, startPoint x: 187, startPoint y: 304, endPoint x: 200, endPoint y: 305, distance: 12.9
click at [188, 302] on div "SIM" at bounding box center [177, 295] width 66 height 33
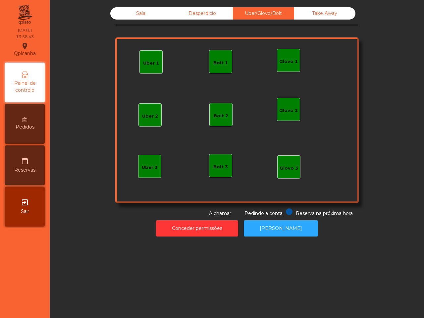
drag, startPoint x: 175, startPoint y: 156, endPoint x: 198, endPoint y: 144, distance: 25.8
drag, startPoint x: 198, startPoint y: 144, endPoint x: 128, endPoint y: 13, distance: 148.4
click at [128, 13] on div "Sala" at bounding box center [140, 13] width 61 height 12
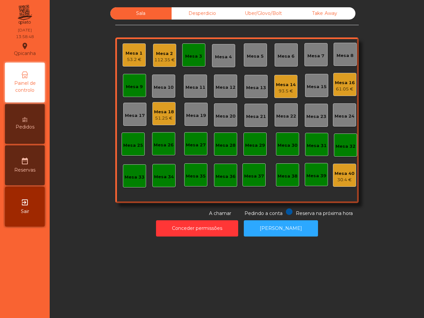
click at [158, 56] on div "Mesa 2" at bounding box center [164, 53] width 21 height 7
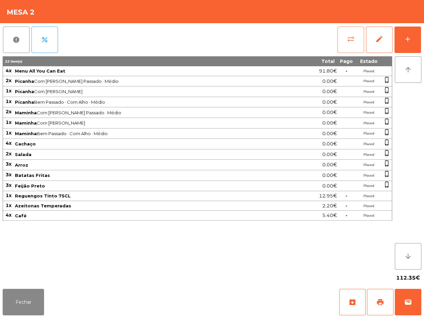
click at [343, 39] on button "sync_alt" at bounding box center [350, 39] width 26 height 26
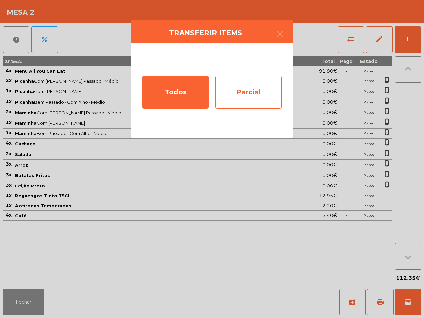
click at [265, 86] on div "Parcial" at bounding box center [248, 91] width 66 height 33
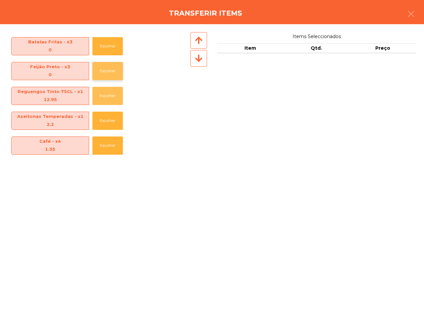
click at [110, 100] on button "Escolher" at bounding box center [107, 96] width 30 height 18
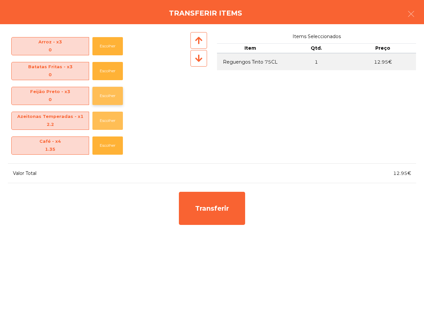
click at [118, 120] on button "Escolher" at bounding box center [107, 121] width 30 height 18
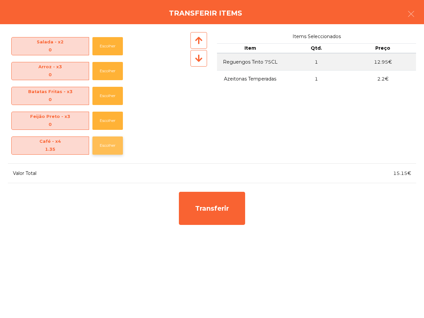
click at [114, 143] on button "Escolher" at bounding box center [107, 145] width 30 height 18
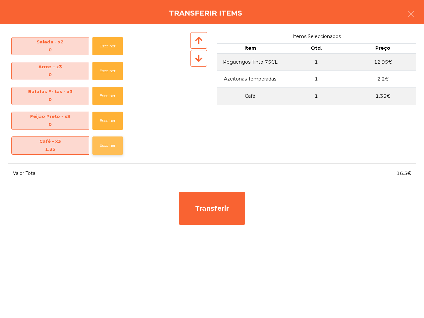
click at [114, 143] on button "Escolher" at bounding box center [107, 145] width 30 height 18
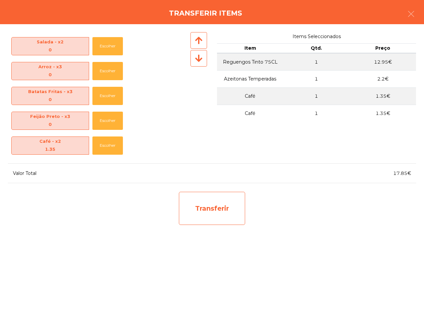
click at [220, 216] on div "Transferir" at bounding box center [212, 208] width 66 height 33
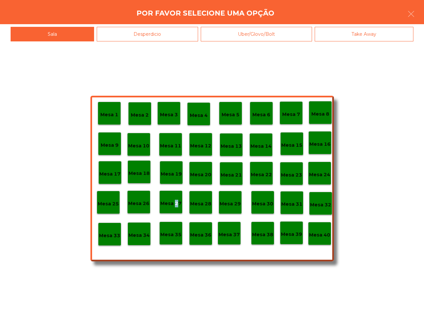
click at [175, 203] on p "Mesa 27" at bounding box center [170, 204] width 21 height 8
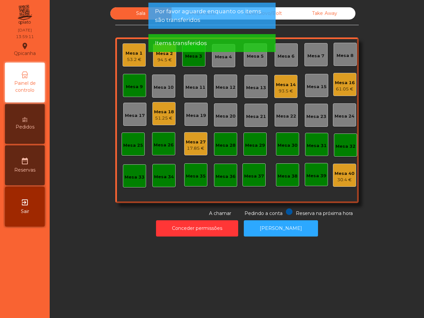
drag, startPoint x: 167, startPoint y: 134, endPoint x: 187, endPoint y: 148, distance: 24.9
click at [187, 148] on div "17.85 €" at bounding box center [196, 148] width 20 height 7
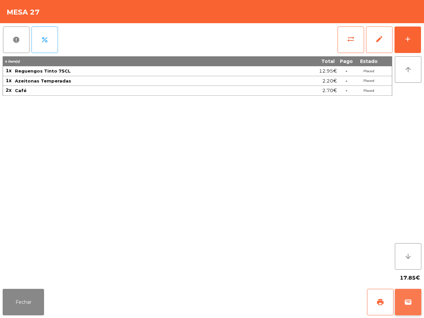
click at [412, 302] on button "wallet" at bounding box center [408, 302] width 26 height 26
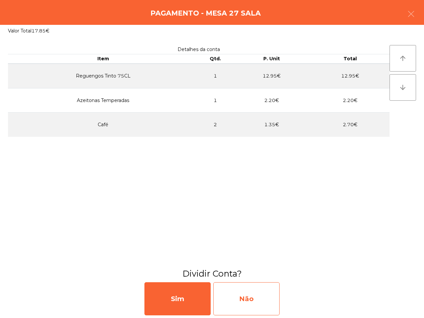
click at [257, 289] on div "Não" at bounding box center [246, 298] width 66 height 33
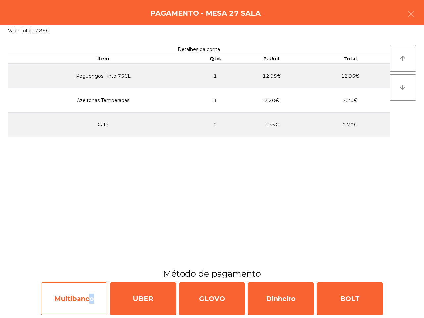
click at [90, 297] on div "Multibanco" at bounding box center [74, 298] width 66 height 33
select select "**"
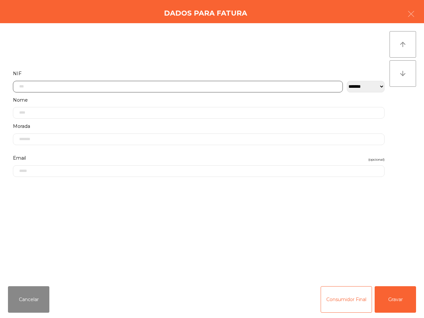
click at [79, 86] on input "text" at bounding box center [178, 87] width 330 height 12
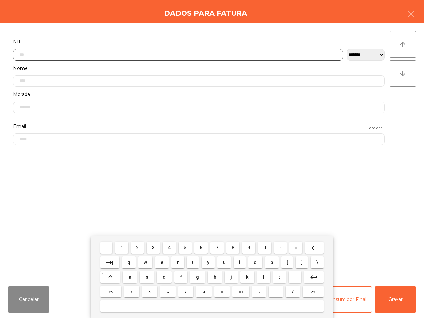
scroll to position [37, 0]
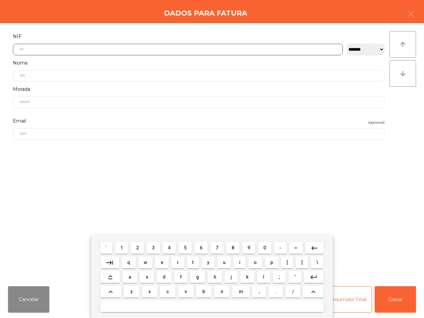
drag, startPoint x: 186, startPoint y: 248, endPoint x: 207, endPoint y: 251, distance: 21.0
click at [187, 249] on button "5" at bounding box center [184, 248] width 13 height 12
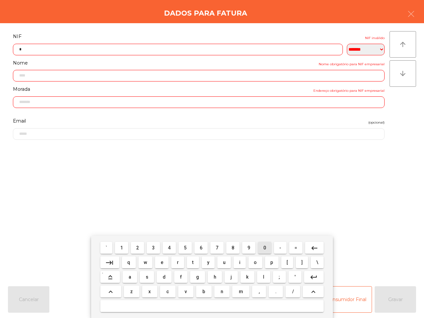
click at [263, 247] on span "0" at bounding box center [264, 247] width 3 height 5
drag, startPoint x: 263, startPoint y: 247, endPoint x: 260, endPoint y: 248, distance: 3.5
click at [264, 248] on span "0" at bounding box center [264, 247] width 3 height 5
click at [201, 249] on span "6" at bounding box center [201, 247] width 3 height 5
drag, startPoint x: 153, startPoint y: 246, endPoint x: 157, endPoint y: 246, distance: 4.6
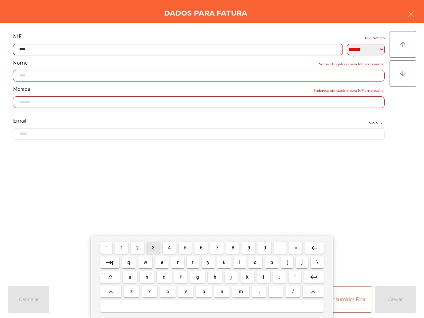
click at [154, 247] on button "3" at bounding box center [153, 248] width 13 height 12
click at [218, 249] on span "7" at bounding box center [216, 247] width 3 height 5
drag, startPoint x: 247, startPoint y: 246, endPoint x: 238, endPoint y: 246, distance: 8.3
click at [247, 247] on button "9" at bounding box center [248, 248] width 13 height 12
drag, startPoint x: 189, startPoint y: 246, endPoint x: 166, endPoint y: 244, distance: 22.5
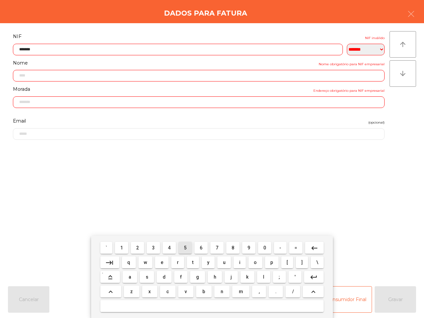
click at [189, 246] on button "5" at bounding box center [184, 248] width 13 height 12
click at [167, 244] on button "4" at bounding box center [169, 248] width 13 height 12
type input "*********"
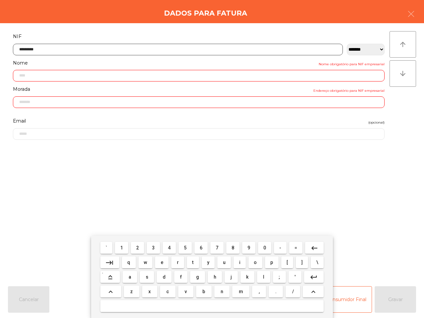
type input "**********"
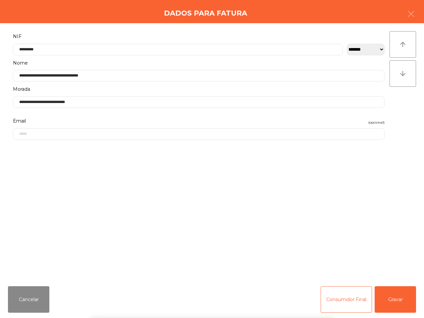
click at [397, 305] on div "` 1 2 3 4 5 6 7 8 9 0 - = keyboard_backspace keyboard_tab q w e r t y u i o p […" at bounding box center [212, 277] width 424 height 82
drag, startPoint x: 396, startPoint y: 305, endPoint x: 392, endPoint y: 303, distance: 4.6
click at [396, 305] on button "Gravar" at bounding box center [394, 299] width 41 height 26
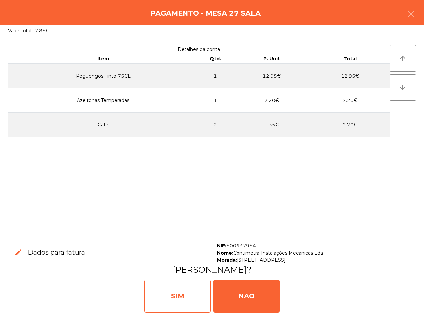
click at [200, 296] on div "SIM" at bounding box center [177, 295] width 66 height 33
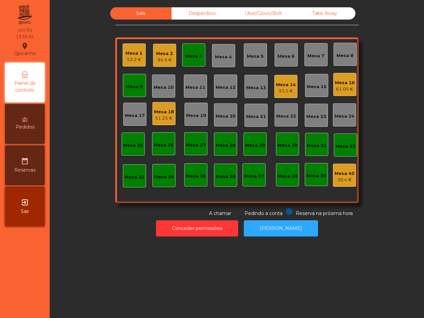
click at [160, 56] on div "Mesa 2" at bounding box center [164, 53] width 17 height 7
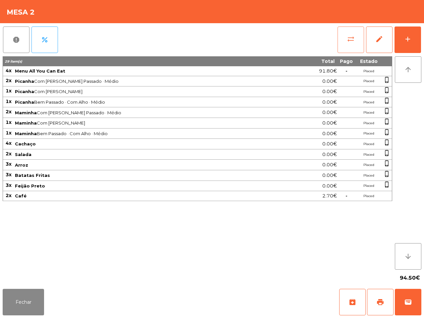
click at [349, 40] on span "sync_alt" at bounding box center [351, 39] width 8 height 8
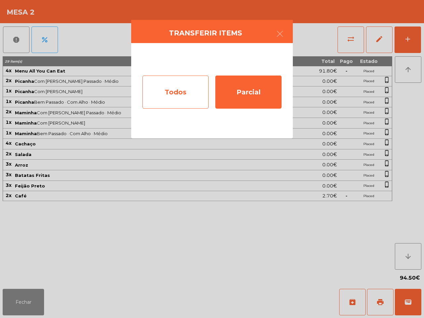
click at [197, 92] on div "Todos" at bounding box center [175, 91] width 66 height 33
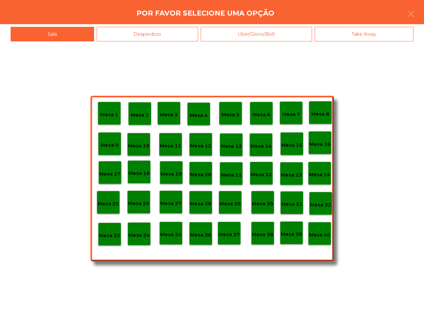
click at [293, 238] on div "Mesa 39" at bounding box center [291, 232] width 23 height 23
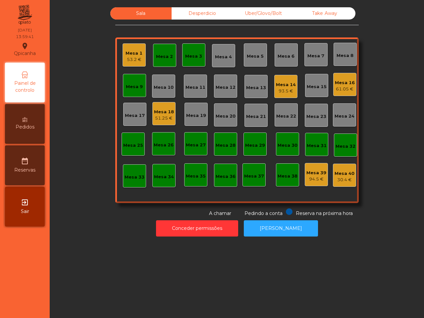
click at [305, 171] on div "Mesa 39 94.5 €" at bounding box center [316, 174] width 23 height 23
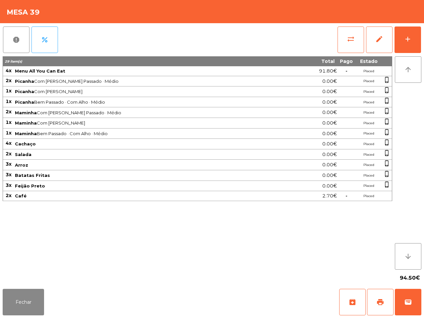
drag, startPoint x: 307, startPoint y: 171, endPoint x: 293, endPoint y: 151, distance: 24.5
click at [308, 172] on tbody "4x Menu All You Can Eat 91.80€ - Placed 2x Picanha Com Alho · Mal Passado · Méd…" at bounding box center [197, 133] width 389 height 135
click at [351, 39] on span "sync_alt" at bounding box center [351, 39] width 8 height 8
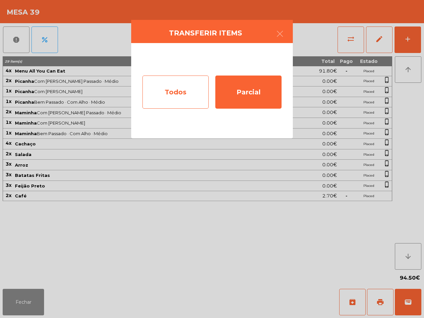
click at [184, 90] on div "Todos" at bounding box center [175, 91] width 66 height 33
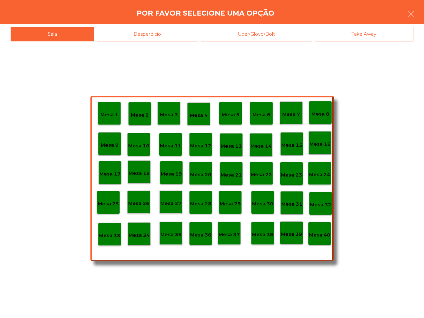
click at [322, 231] on div "Mesa 40" at bounding box center [319, 233] width 21 height 10
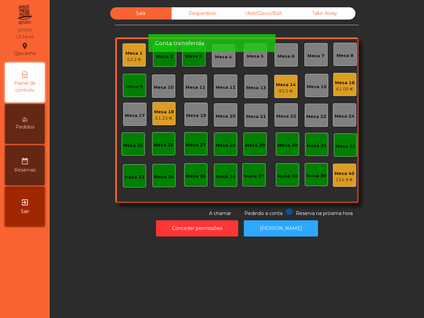
click at [156, 57] on div "Mesa 2" at bounding box center [164, 56] width 17 height 7
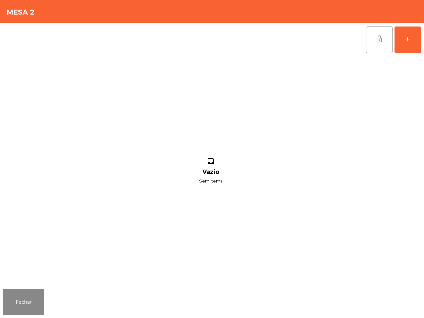
click at [375, 39] on span "lock_open" at bounding box center [379, 39] width 8 height 8
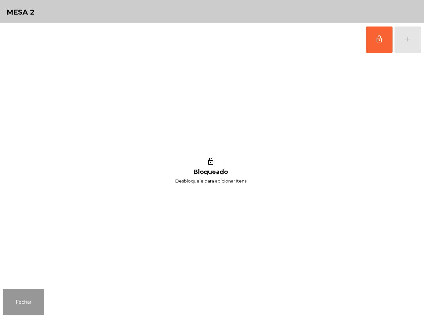
drag, startPoint x: 27, startPoint y: 292, endPoint x: 41, endPoint y: 252, distance: 42.1
click at [28, 291] on button "Fechar" at bounding box center [23, 302] width 41 height 26
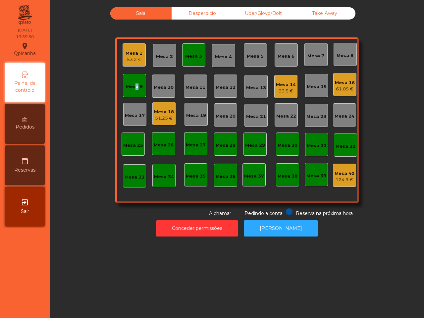
click at [133, 83] on div "Mesa 9" at bounding box center [134, 86] width 17 height 7
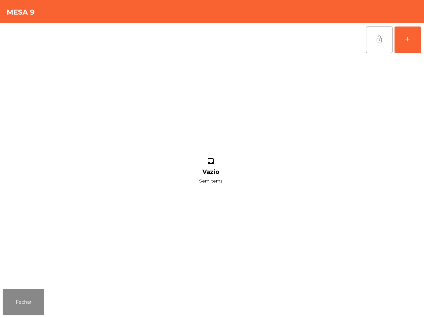
click at [381, 39] on span "lock_open" at bounding box center [379, 39] width 8 height 8
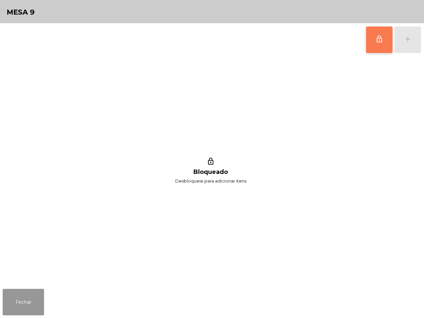
click at [13, 306] on button "Fechar" at bounding box center [23, 302] width 41 height 26
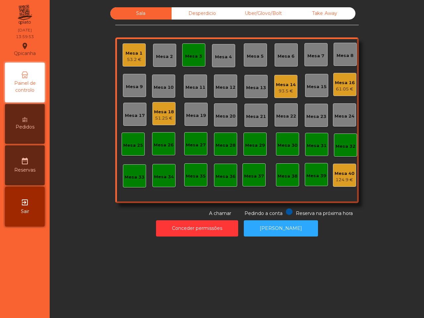
click at [192, 59] on div "Mesa 3" at bounding box center [193, 56] width 17 height 7
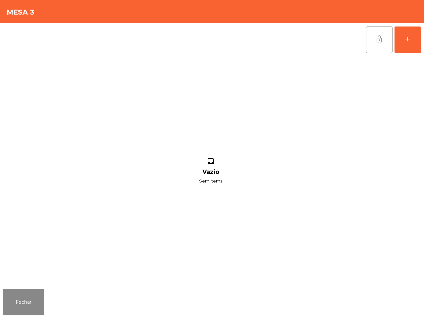
click at [377, 36] on span "lock_open" at bounding box center [379, 39] width 8 height 8
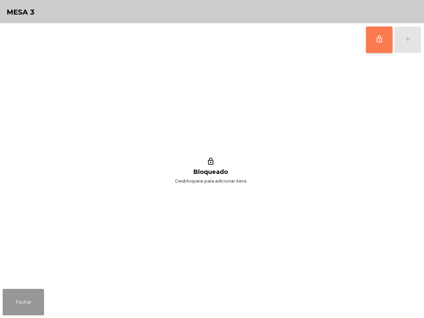
click at [15, 304] on button "Fechar" at bounding box center [23, 302] width 41 height 26
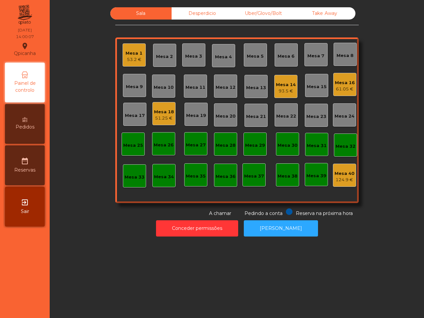
click at [284, 88] on div "93.5 €" at bounding box center [286, 91] width 20 height 7
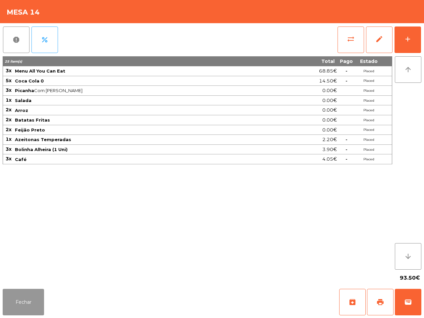
click at [32, 292] on button "Fechar" at bounding box center [23, 302] width 41 height 26
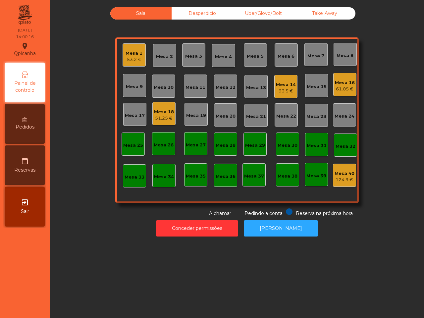
click at [156, 108] on div "Mesa 18 51.25 €" at bounding box center [164, 114] width 20 height 16
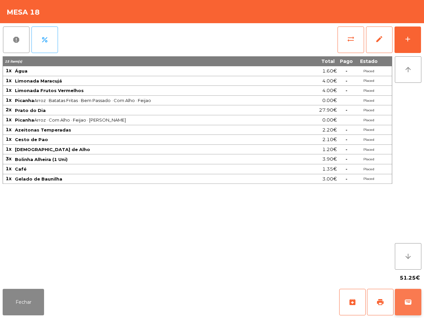
click at [404, 300] on span "wallet" at bounding box center [408, 302] width 8 height 8
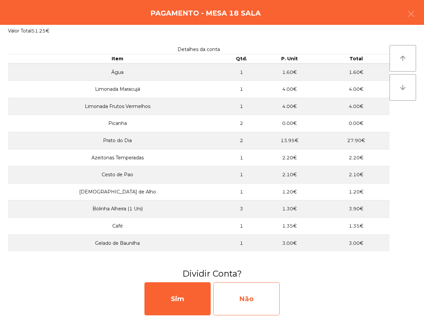
click at [244, 297] on div "Não" at bounding box center [246, 298] width 66 height 33
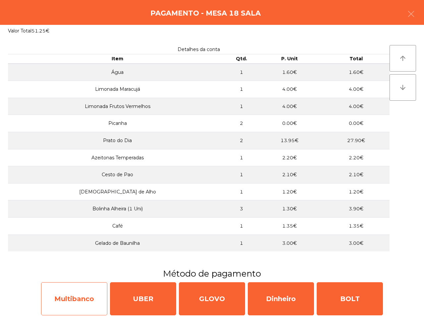
click at [89, 290] on div "Multibanco" at bounding box center [74, 298] width 66 height 33
select select "**"
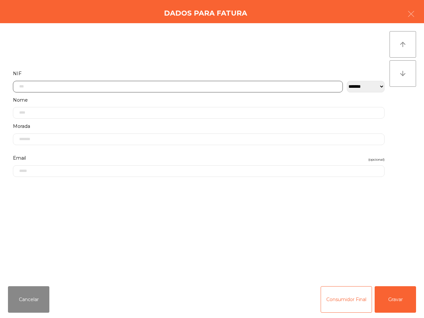
click at [58, 84] on input "text" at bounding box center [178, 87] width 330 height 12
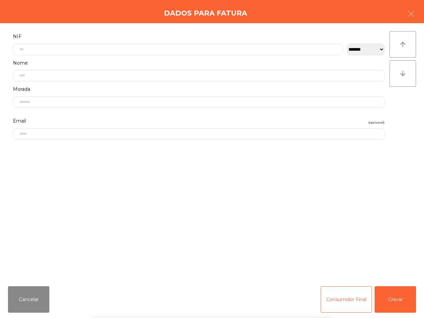
click at [42, 291] on div "` 1 2 3 4 5 6 7 8 9 0 - = keyboard_backspace keyboard_tab q w e r t y u i o p […" at bounding box center [212, 277] width 424 height 82
click at [42, 289] on button "Cancelar" at bounding box center [28, 299] width 41 height 26
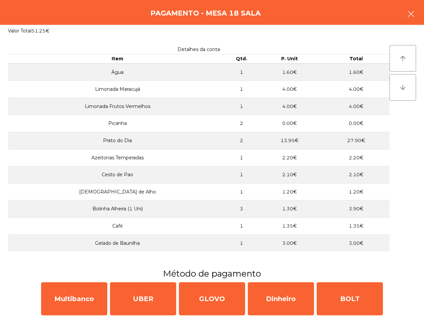
click at [413, 14] on icon "button" at bounding box center [411, 14] width 8 height 8
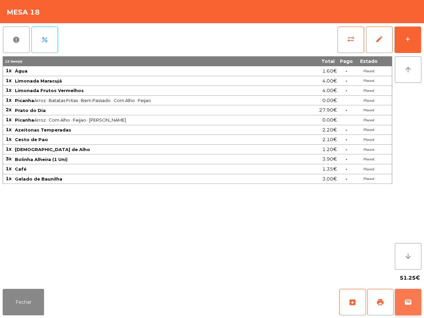
click at [408, 303] on span "wallet" at bounding box center [408, 302] width 8 height 8
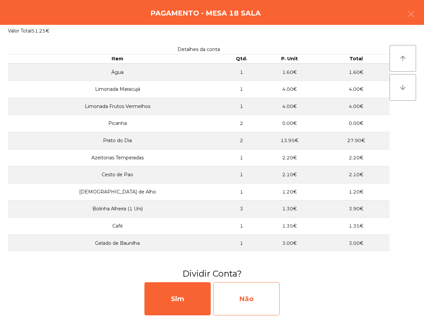
click at [272, 301] on div "Não" at bounding box center [246, 298] width 66 height 33
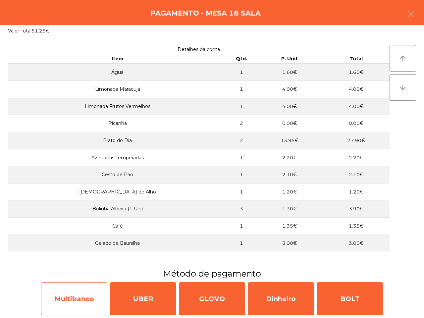
click at [91, 292] on div "Multibanco" at bounding box center [74, 298] width 66 height 33
select select "**"
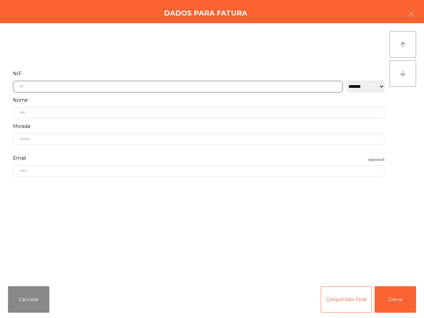
click at [57, 85] on input "text" at bounding box center [178, 87] width 330 height 12
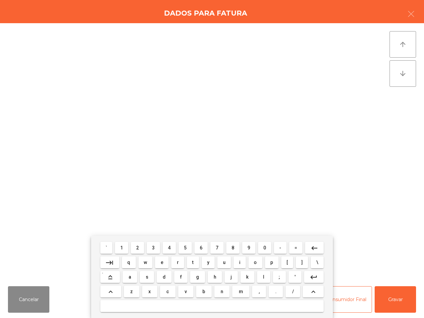
scroll to position [0, 0]
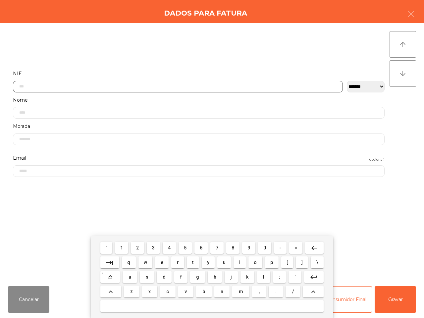
drag, startPoint x: 181, startPoint y: 245, endPoint x: 207, endPoint y: 250, distance: 26.6
click at [186, 246] on button "5" at bounding box center [184, 248] width 13 height 12
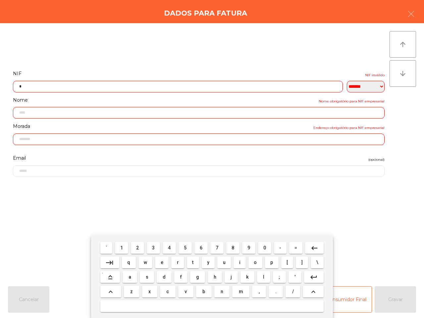
drag, startPoint x: 265, startPoint y: 249, endPoint x: 250, endPoint y: 247, distance: 15.3
click at [266, 249] on button "0" at bounding box center [264, 248] width 13 height 12
click at [233, 245] on span "8" at bounding box center [232, 247] width 3 height 5
click at [251, 247] on button "9" at bounding box center [248, 248] width 13 height 12
drag, startPoint x: 189, startPoint y: 249, endPoint x: 191, endPoint y: 246, distance: 4.0
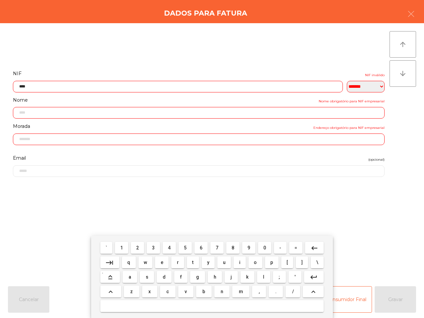
click at [189, 249] on button "5" at bounding box center [184, 248] width 13 height 12
click at [233, 248] on span "8" at bounding box center [232, 247] width 3 height 5
click at [123, 244] on button "1" at bounding box center [121, 248] width 13 height 12
drag, startPoint x: 265, startPoint y: 247, endPoint x: 183, endPoint y: 245, distance: 81.8
click at [264, 247] on span "0" at bounding box center [264, 247] width 3 height 5
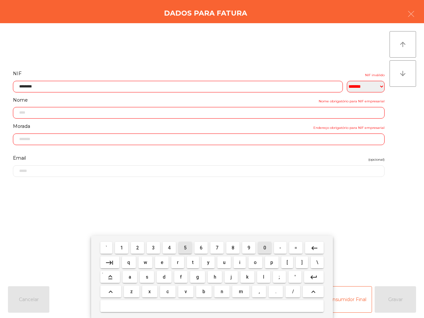
drag, startPoint x: 187, startPoint y: 244, endPoint x: 196, endPoint y: 244, distance: 8.3
click at [188, 244] on button "5" at bounding box center [184, 248] width 13 height 12
type input "*********"
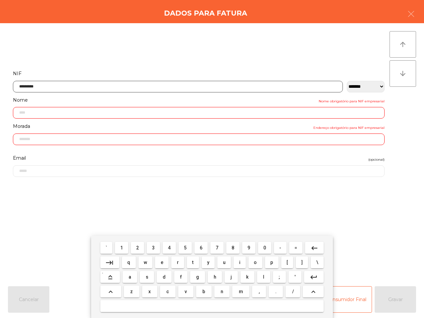
type input "**********"
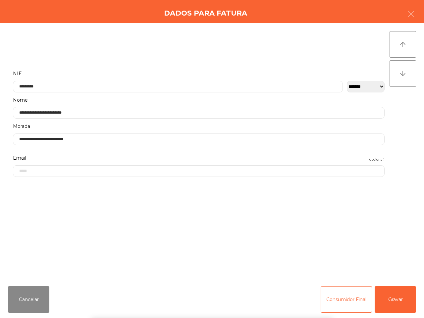
click at [386, 301] on div "` 1 2 3 4 5 6 7 8 9 0 - = keyboard_backspace keyboard_tab q w e r t y u i o p […" at bounding box center [212, 277] width 424 height 82
click at [388, 301] on button "Gravar" at bounding box center [394, 299] width 41 height 26
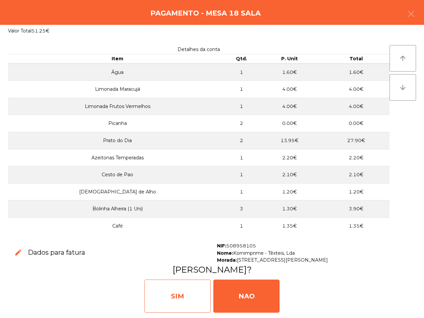
click at [179, 296] on div "SIM" at bounding box center [177, 295] width 66 height 33
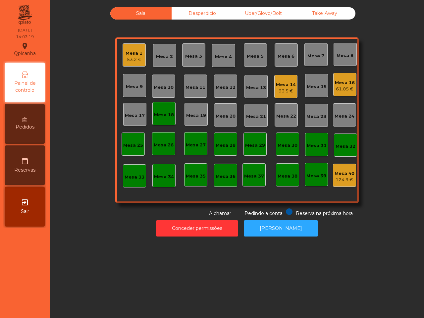
click at [283, 87] on div "Mesa 14" at bounding box center [286, 84] width 20 height 7
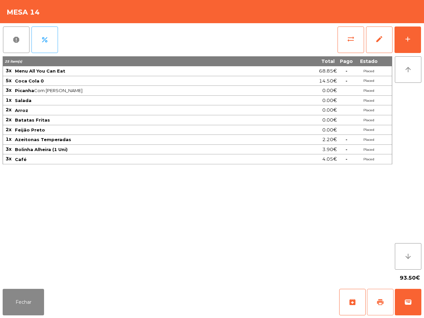
click at [380, 305] on span "print" at bounding box center [380, 302] width 8 height 8
drag, startPoint x: 383, startPoint y: 266, endPoint x: 410, endPoint y: 261, distance: 27.9
click at [403, 267] on div "25 item(s) Total Pago Estado 3x Menu All You Can Eat 68.85€ - Placed 5x Coca Co…" at bounding box center [212, 162] width 418 height 213
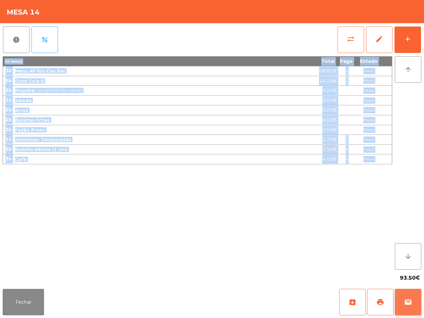
click at [404, 306] on span "wallet" at bounding box center [408, 302] width 8 height 8
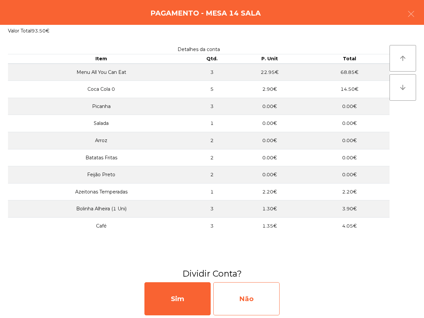
click at [256, 295] on div "Não" at bounding box center [246, 298] width 66 height 33
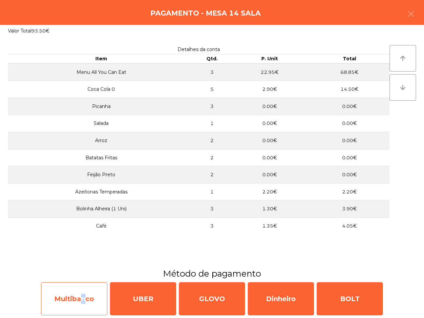
click at [80, 300] on div "Multibanco" at bounding box center [74, 298] width 66 height 33
select select "**"
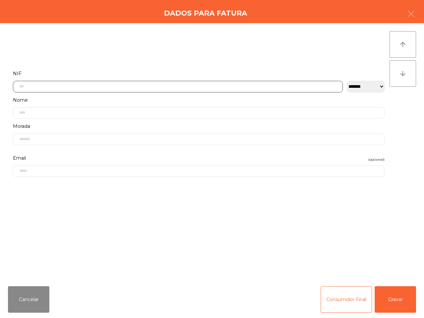
click at [75, 89] on input "text" at bounding box center [178, 87] width 330 height 12
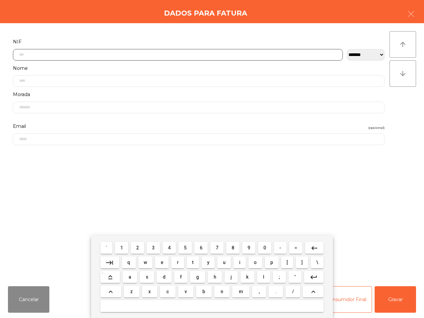
scroll to position [37, 0]
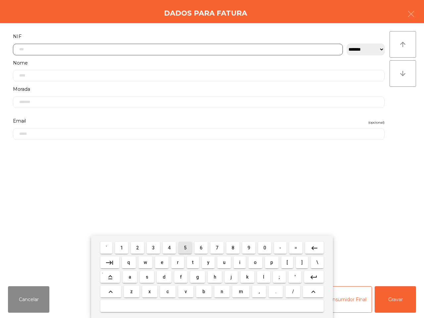
drag, startPoint x: 181, startPoint y: 244, endPoint x: 203, endPoint y: 247, distance: 21.7
click at [182, 244] on button "5" at bounding box center [184, 248] width 13 height 12
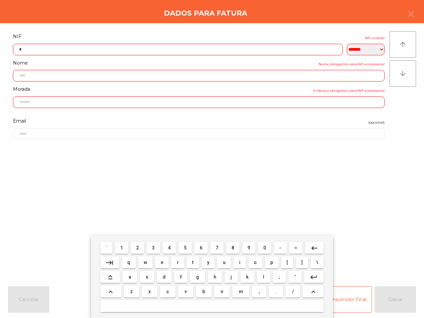
drag, startPoint x: 265, startPoint y: 248, endPoint x: 249, endPoint y: 244, distance: 16.0
click at [265, 248] on button "0" at bounding box center [264, 248] width 13 height 12
click at [124, 247] on button "1" at bounding box center [121, 248] width 13 height 12
drag, startPoint x: 203, startPoint y: 251, endPoint x: 184, endPoint y: 246, distance: 19.8
click at [201, 250] on button "6" at bounding box center [200, 248] width 13 height 12
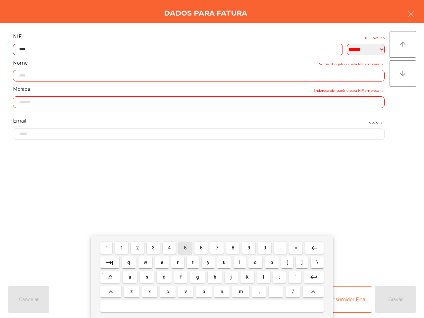
drag, startPoint x: 183, startPoint y: 246, endPoint x: 143, endPoint y: 247, distance: 39.4
click at [182, 246] on button "5" at bounding box center [184, 248] width 13 height 12
click at [138, 247] on button "2" at bounding box center [137, 248] width 13 height 12
drag, startPoint x: 200, startPoint y: 247, endPoint x: 176, endPoint y: 246, distance: 23.9
click at [198, 247] on button "6" at bounding box center [200, 248] width 13 height 12
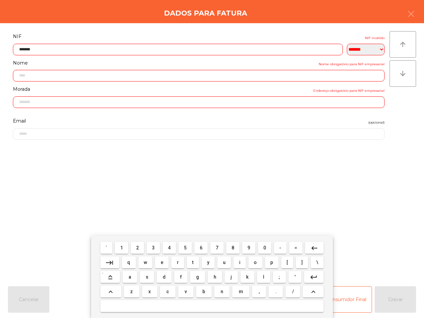
click at [153, 247] on button "3" at bounding box center [153, 248] width 13 height 12
click at [247, 246] on span "9" at bounding box center [248, 247] width 3 height 5
type input "*********"
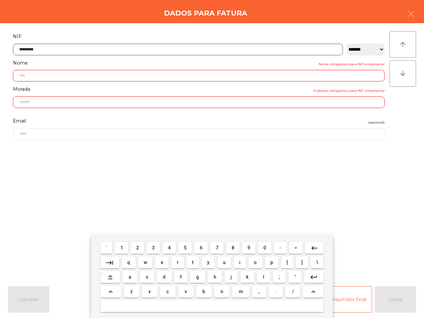
type input "**********"
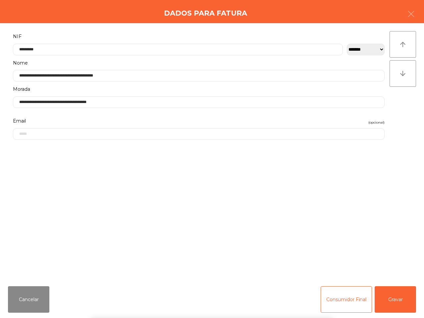
click at [397, 302] on div "` 1 2 3 4 5 6 7 8 9 0 - = keyboard_backspace keyboard_tab q w e r t y u i o p […" at bounding box center [212, 277] width 424 height 82
click at [397, 302] on button "Gravar" at bounding box center [394, 299] width 41 height 26
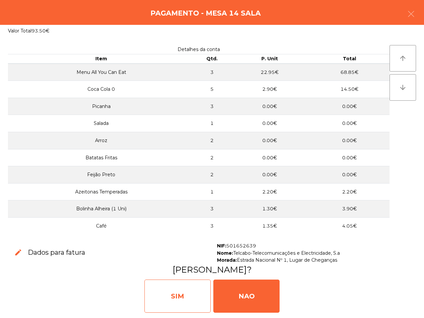
click at [180, 291] on div "SIM" at bounding box center [177, 295] width 66 height 33
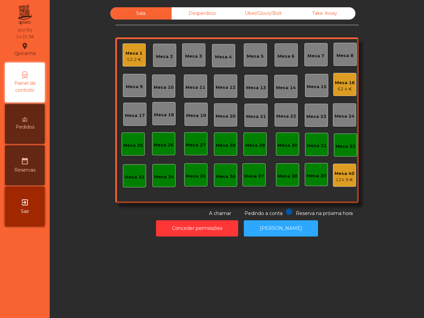
drag, startPoint x: 180, startPoint y: 289, endPoint x: 191, endPoint y: 269, distance: 23.0
click at [181, 285] on div "Sala Desperdicio Uber/Glovo/Bolt Take Away Mesa 1 53.2 € Mesa 2 Mesa 3 Mesa 4 M…" at bounding box center [237, 159] width 374 height 318
click at [337, 85] on div "Mesa 16" at bounding box center [345, 82] width 20 height 7
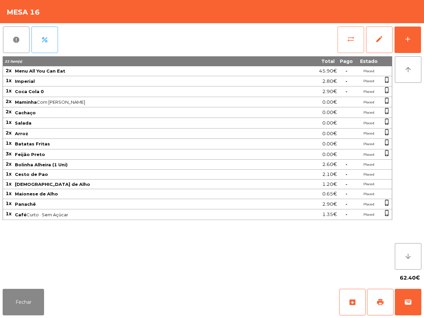
click at [357, 35] on button "sync_alt" at bounding box center [350, 39] width 26 height 26
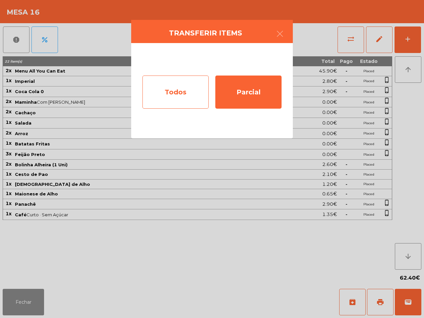
click at [162, 90] on div "Todos" at bounding box center [175, 91] width 66 height 33
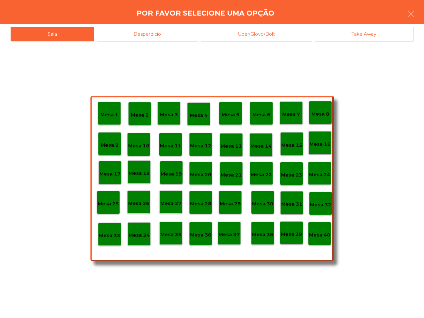
click at [321, 233] on p "Mesa 40" at bounding box center [319, 235] width 21 height 8
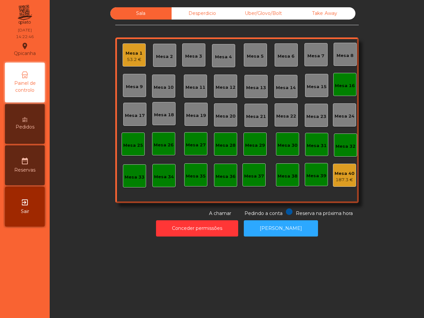
click at [343, 83] on div "Mesa 16" at bounding box center [345, 85] width 20 height 7
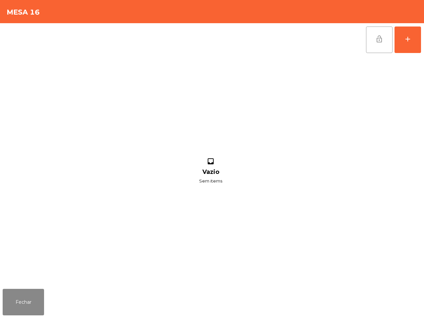
click at [383, 32] on button "lock_open" at bounding box center [379, 39] width 26 height 26
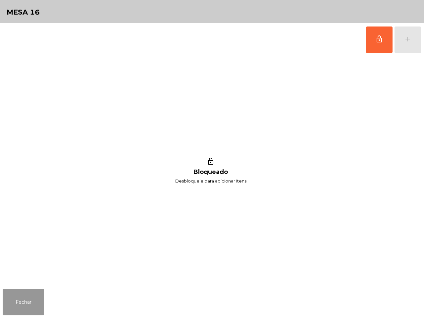
click at [29, 293] on button "Fechar" at bounding box center [23, 302] width 41 height 26
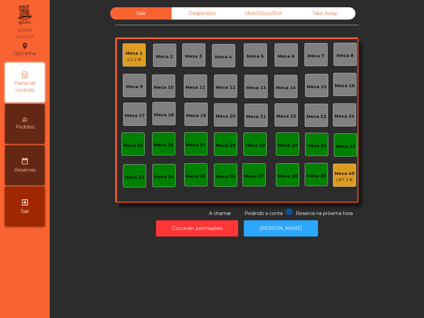
click at [129, 56] on div "Mesa 1" at bounding box center [133, 53] width 17 height 7
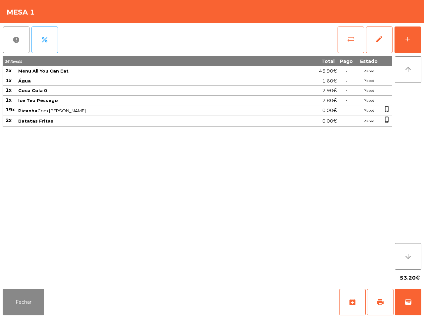
click at [348, 42] on button "sync_alt" at bounding box center [350, 39] width 26 height 26
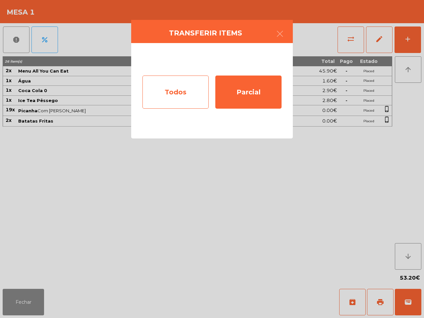
click at [205, 94] on div "Todos" at bounding box center [175, 91] width 66 height 33
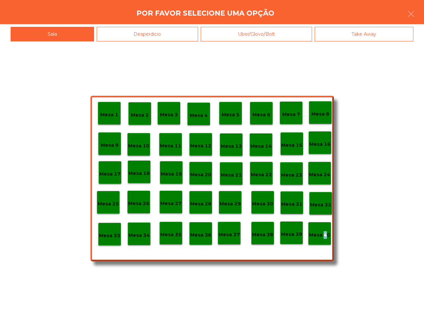
click at [325, 239] on div "Mesa 40" at bounding box center [319, 233] width 23 height 23
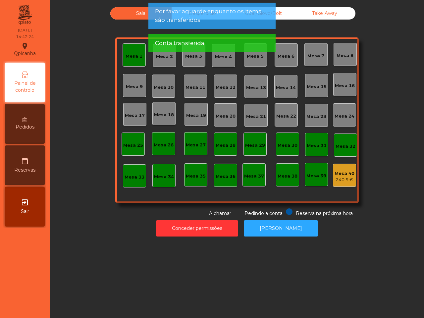
click at [126, 55] on div "Mesa 1" at bounding box center [133, 56] width 17 height 7
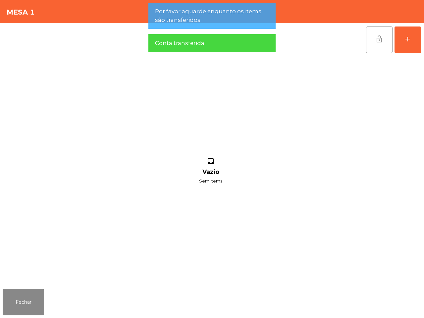
click at [375, 36] on span "lock_open" at bounding box center [379, 39] width 8 height 8
